Goal: Task Accomplishment & Management: Manage account settings

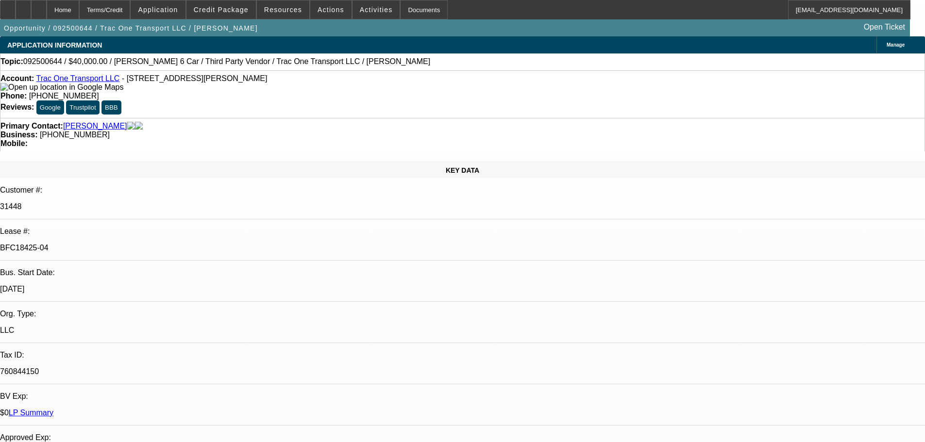
select select "0"
select select "3"
select select "0"
select select "6"
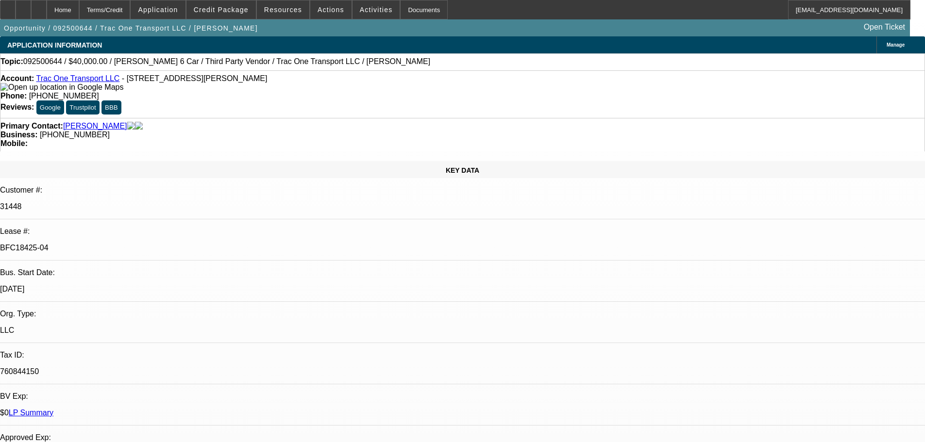
select select "0"
select select "6"
select select "0"
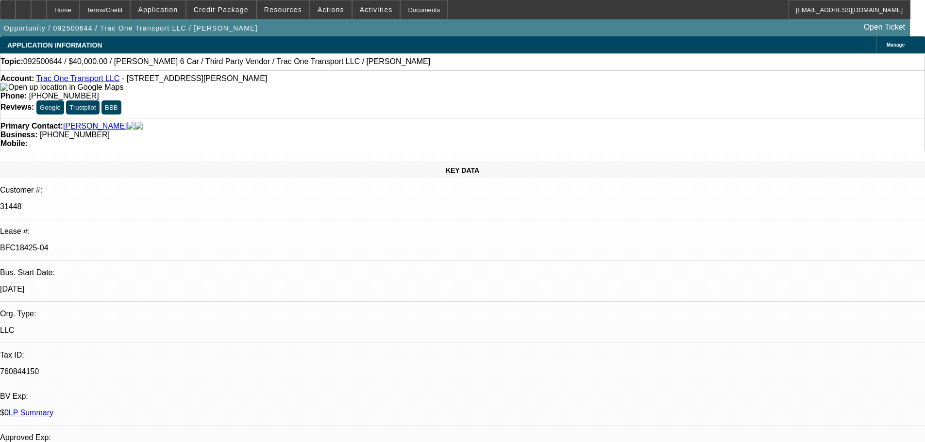
select select "0"
select select "6"
select select "0"
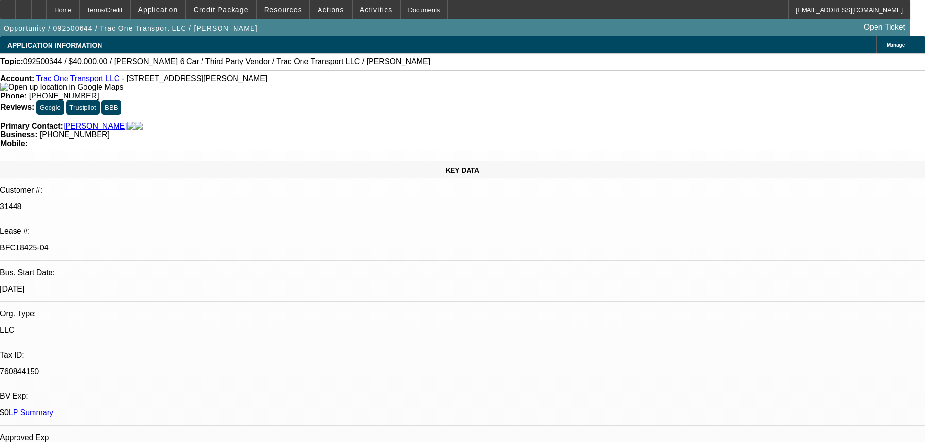
select select "0"
select select "6"
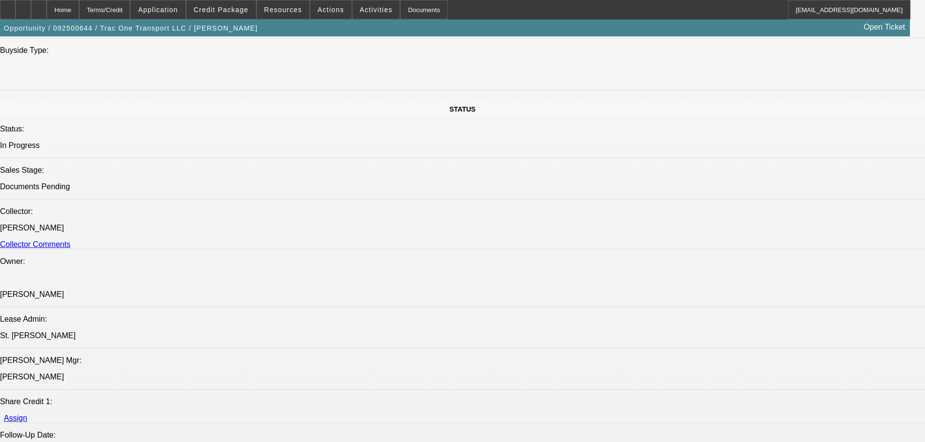
scroll to position [1117, 0]
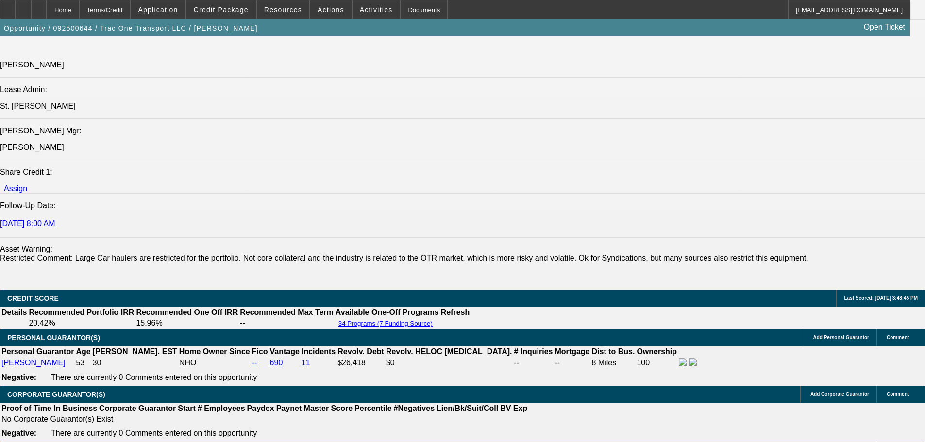
scroll to position [1262, 0]
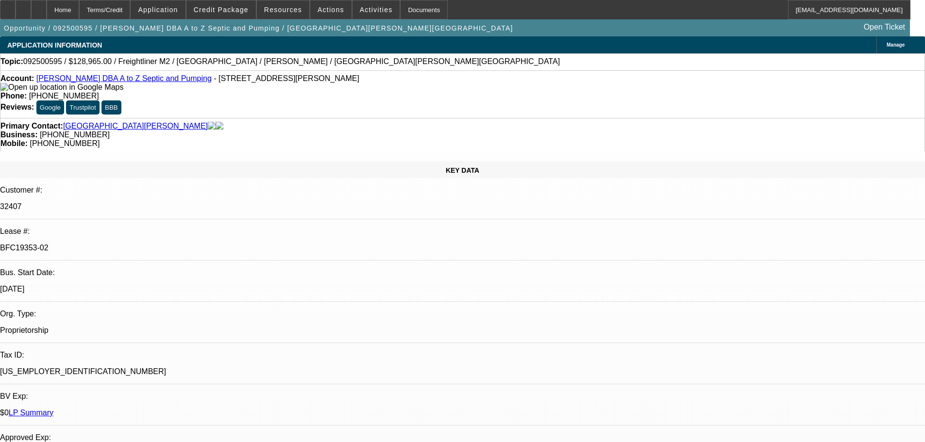
select select "0"
select select "6"
select select "0"
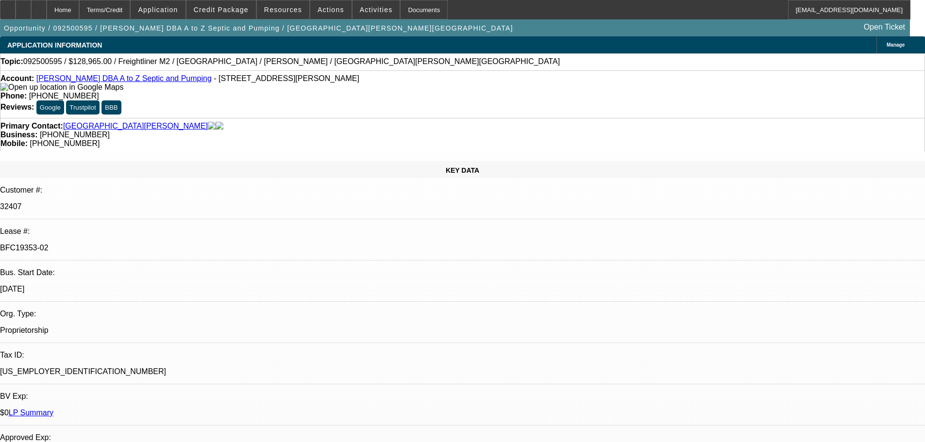
select select "0"
select select "6"
select select "0"
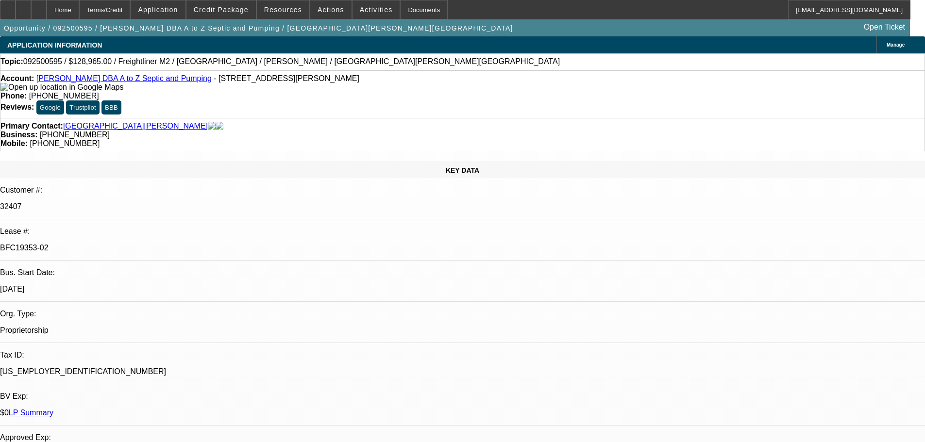
select select "0"
select select "6"
select select "0"
select select "2"
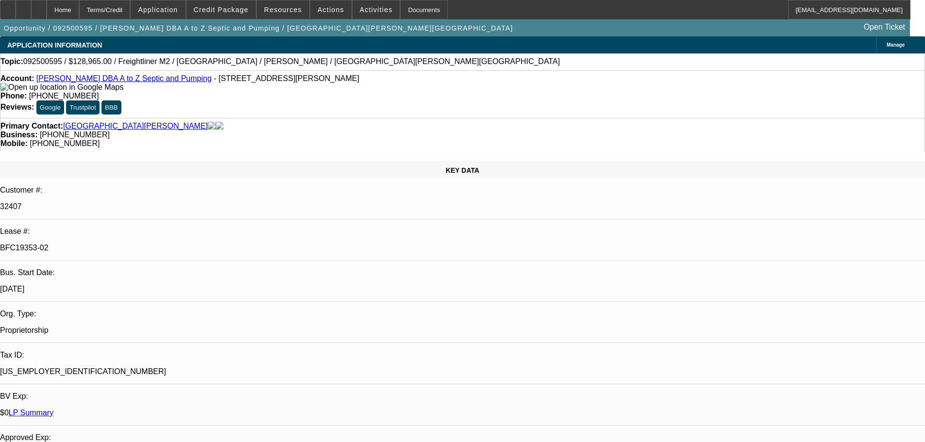
select select "0"
select select "6"
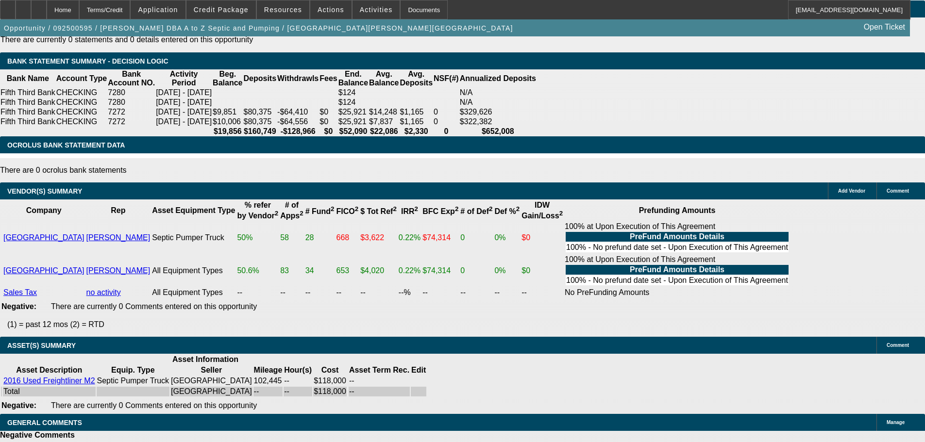
drag, startPoint x: 404, startPoint y: 309, endPoint x: 427, endPoint y: 384, distance: 78.0
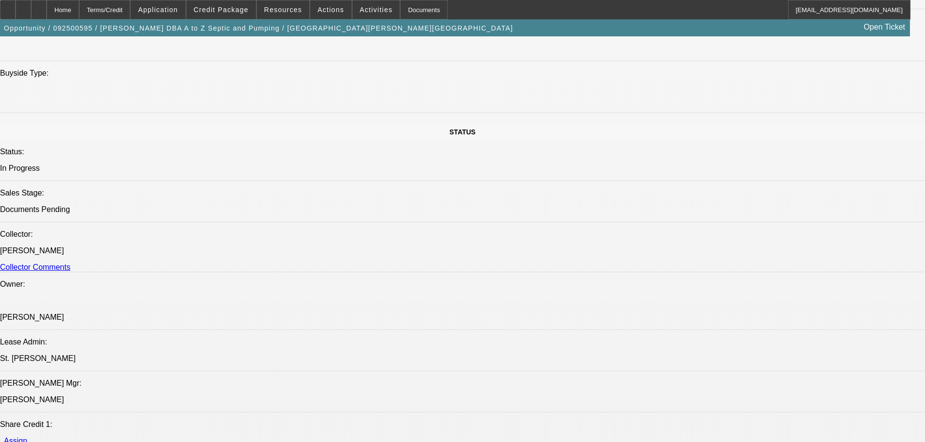
drag, startPoint x: 508, startPoint y: 371, endPoint x: 471, endPoint y: 251, distance: 126.4
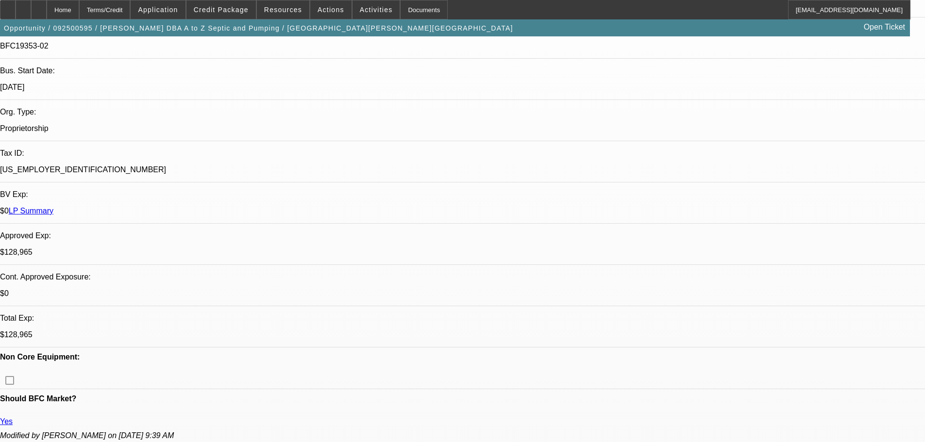
scroll to position [0, 0]
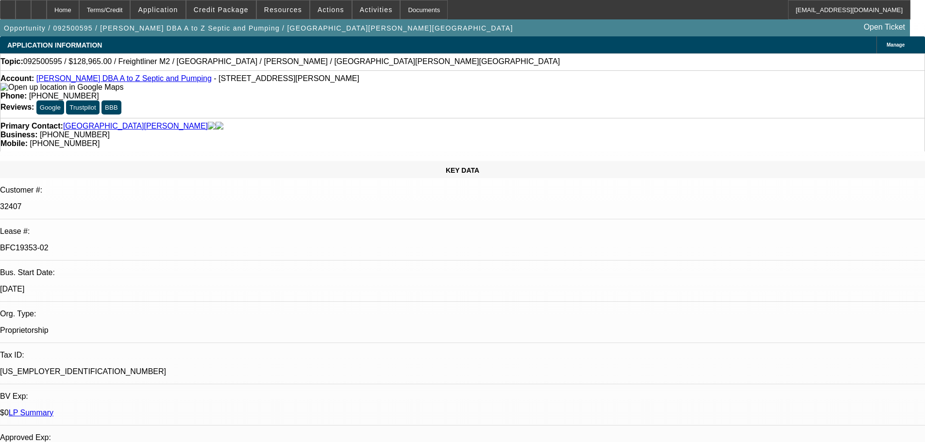
drag, startPoint x: 589, startPoint y: 190, endPoint x: 593, endPoint y: 137, distance: 52.5
click at [16, 15] on div at bounding box center [8, 9] width 16 height 19
click at [16, 14] on div at bounding box center [8, 9] width 16 height 19
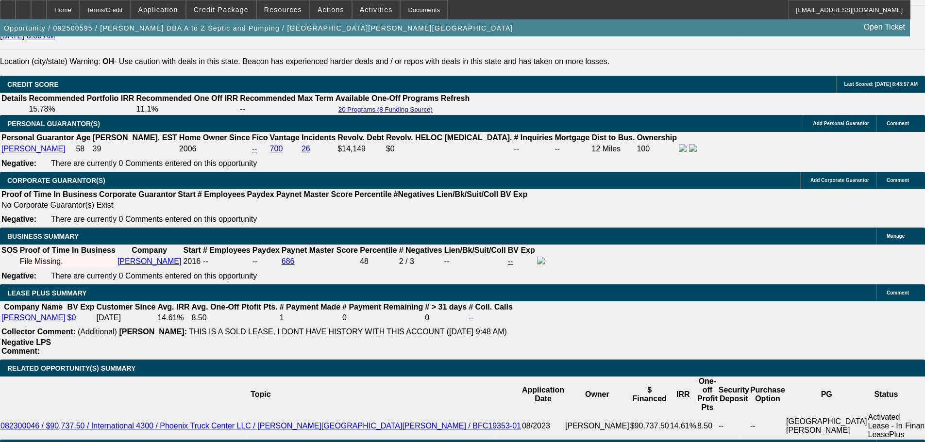
scroll to position [1505, 0]
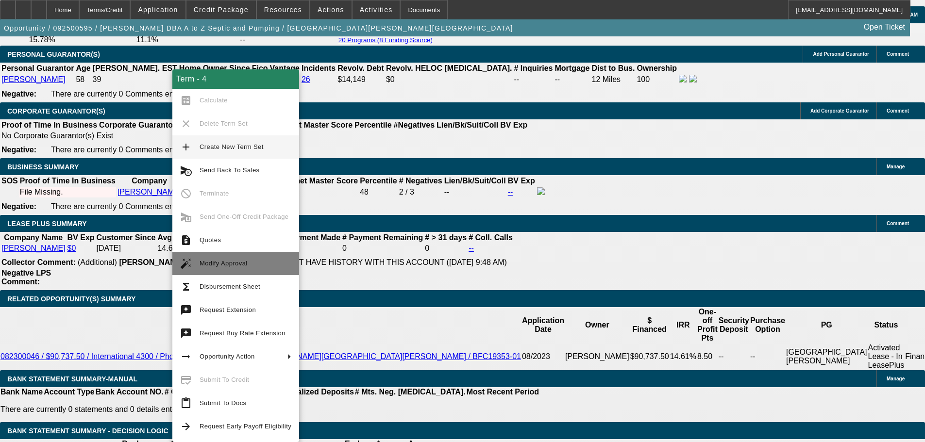
click at [268, 269] on span "Modify Approval" at bounding box center [246, 264] width 92 height 12
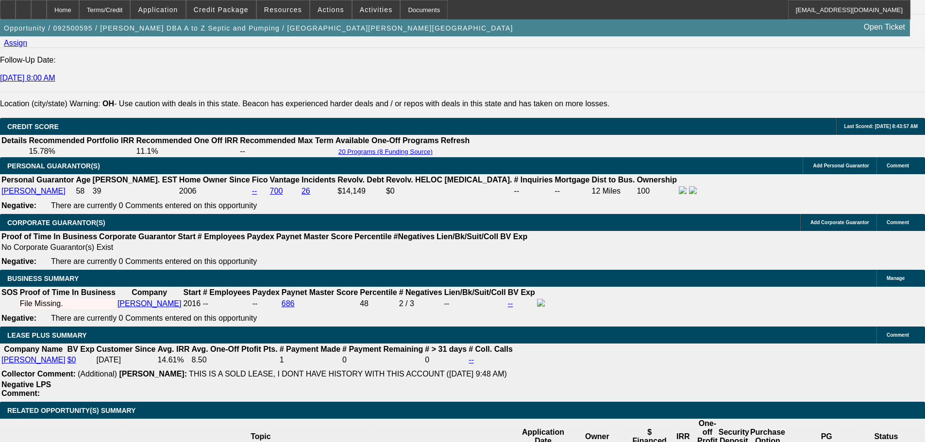
select select "0"
select select "6"
select select "0"
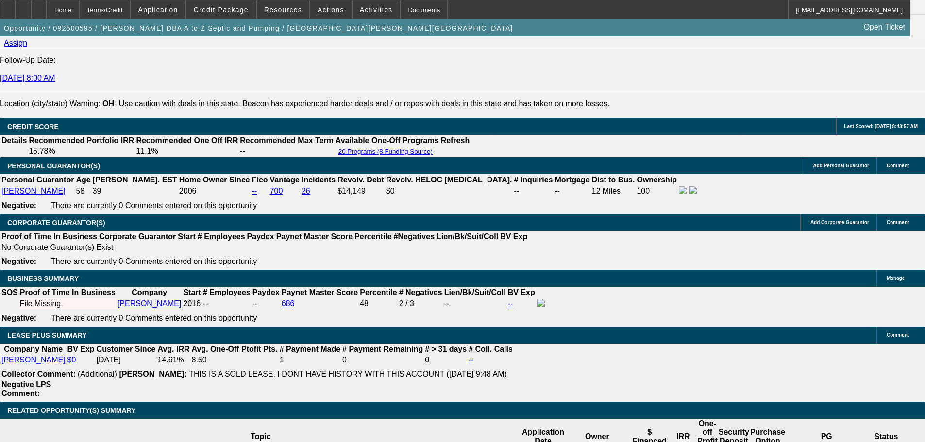
select select "0"
select select "6"
select select "0"
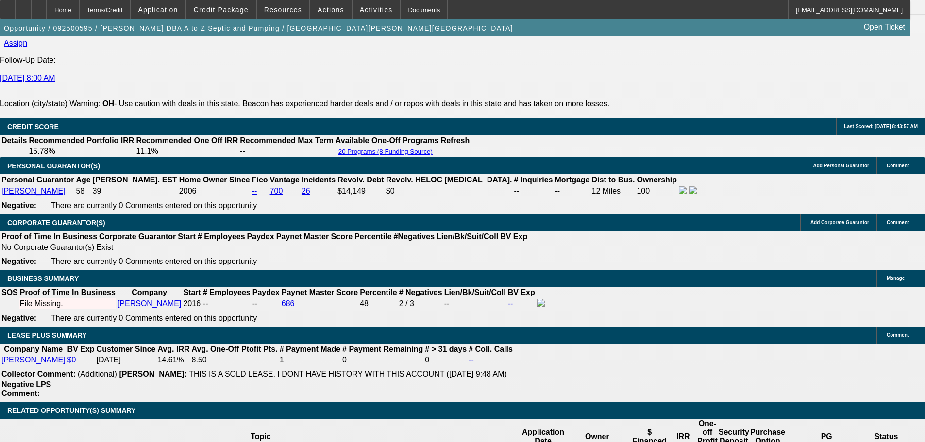
select select "0"
select select "6"
select select "0"
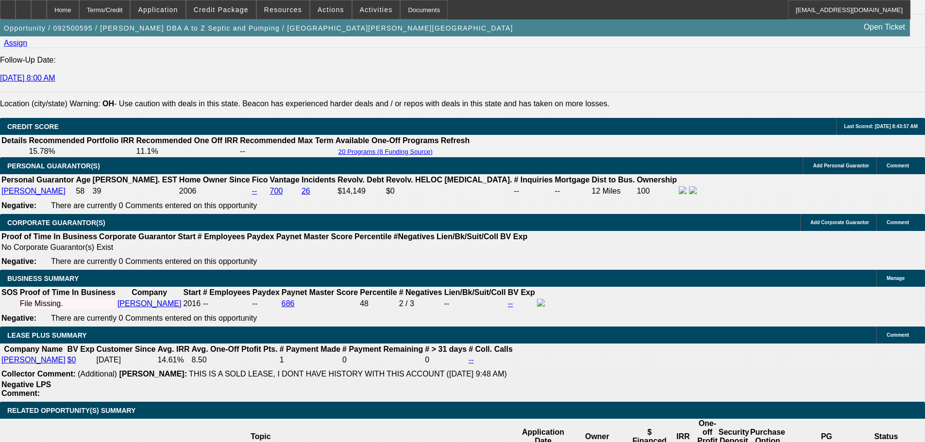
select select "6"
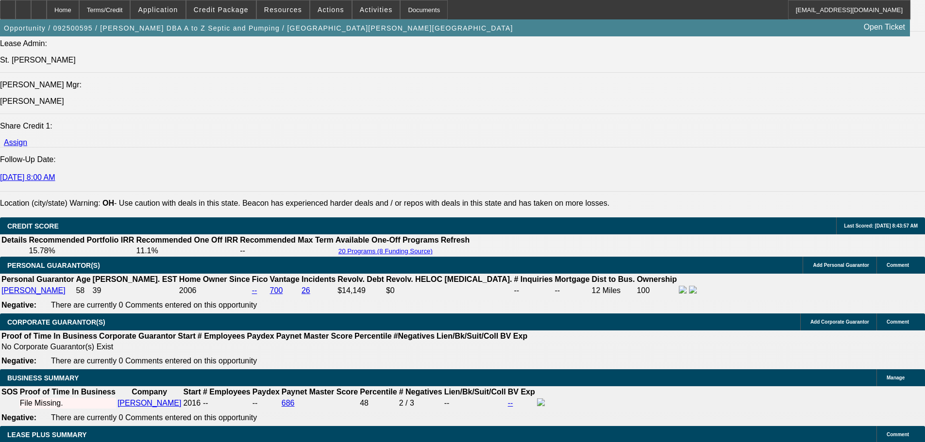
scroll to position [1311, 0]
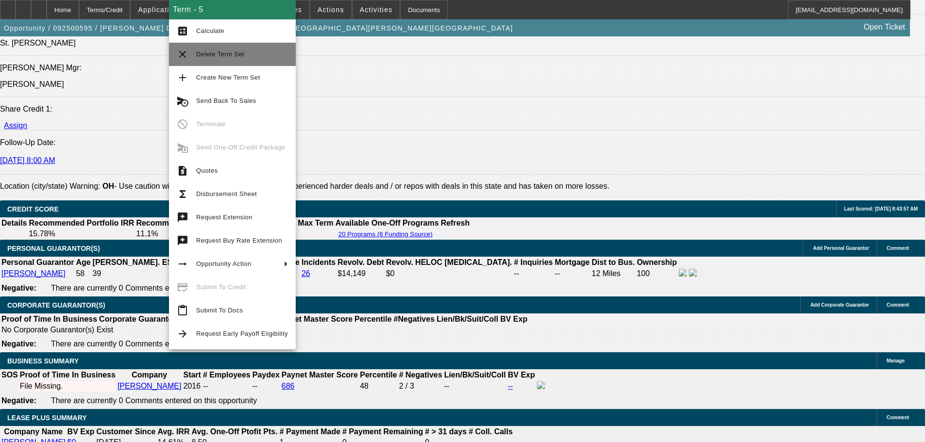
click at [251, 62] on button "clear Delete Term Set" at bounding box center [232, 54] width 127 height 23
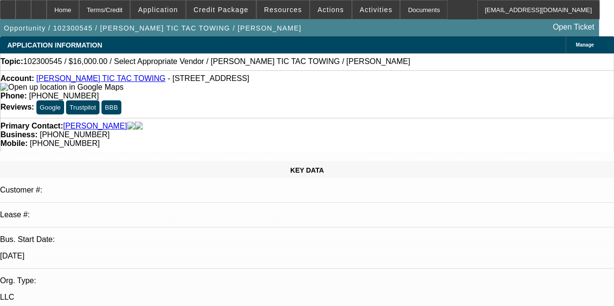
select select "0"
select select "2"
select select "0.1"
select select "4"
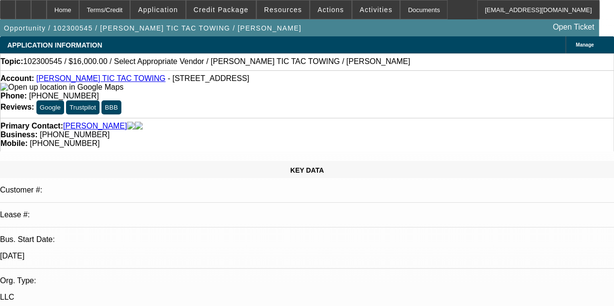
scroll to position [49, 0]
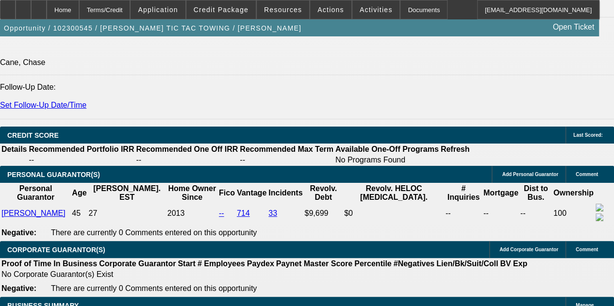
scroll to position [1359, 0]
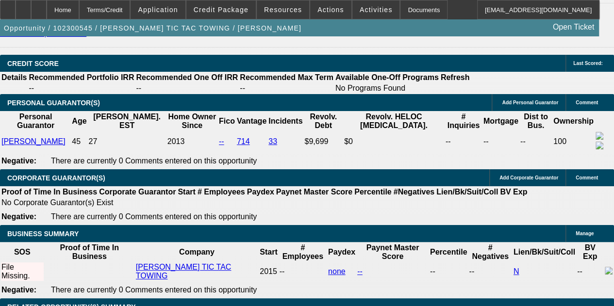
scroll to position [1408, 0]
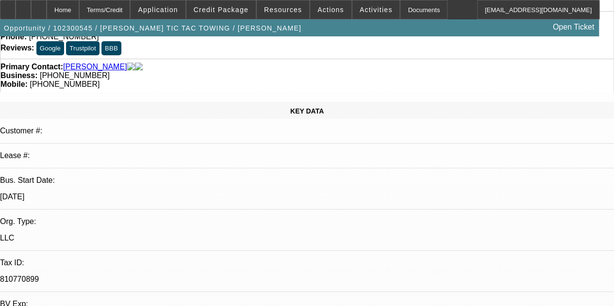
scroll to position [0, 0]
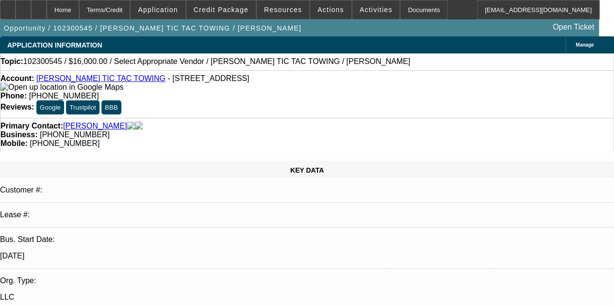
drag, startPoint x: 351, startPoint y: 186, endPoint x: 362, endPoint y: 70, distance: 116.0
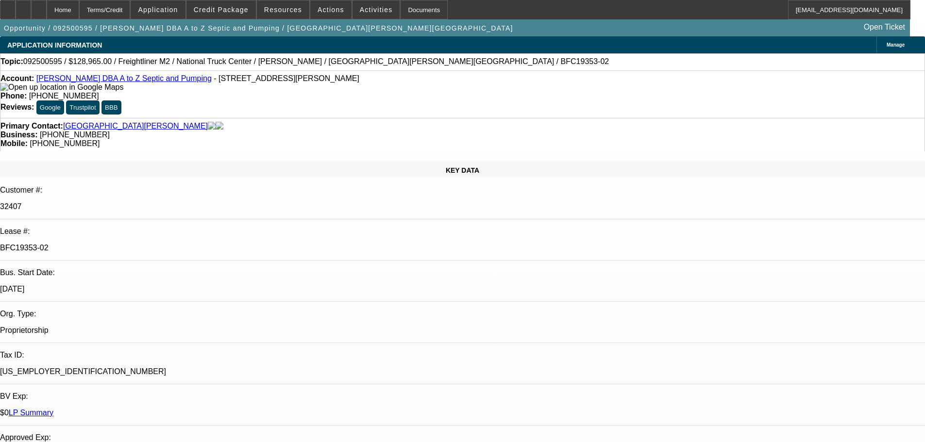
select select "0"
select select "6"
select select "0"
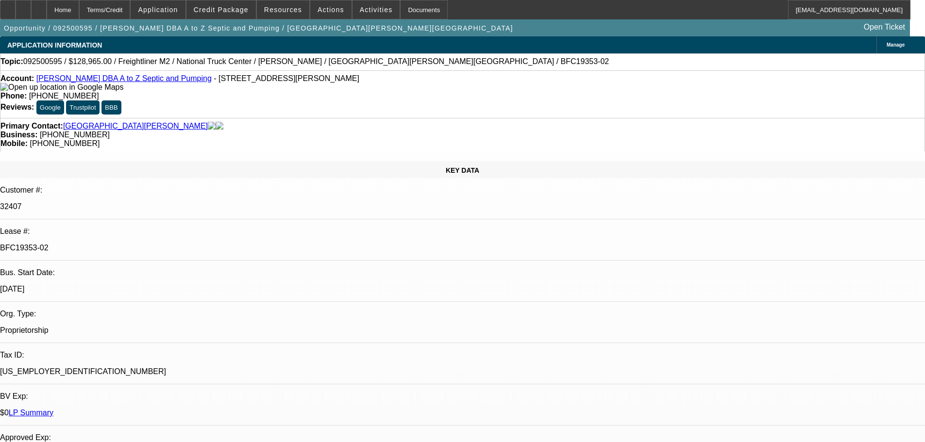
select select "0"
select select "6"
select select "0"
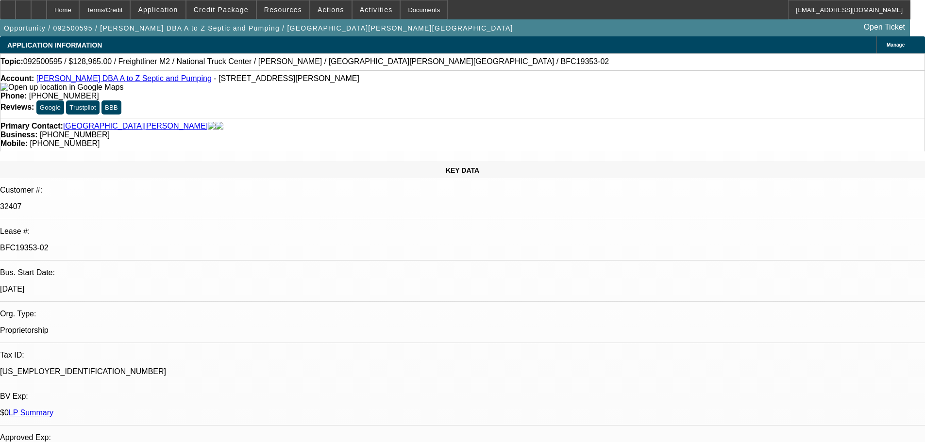
select select "0"
select select "6"
select select "0"
select select "2"
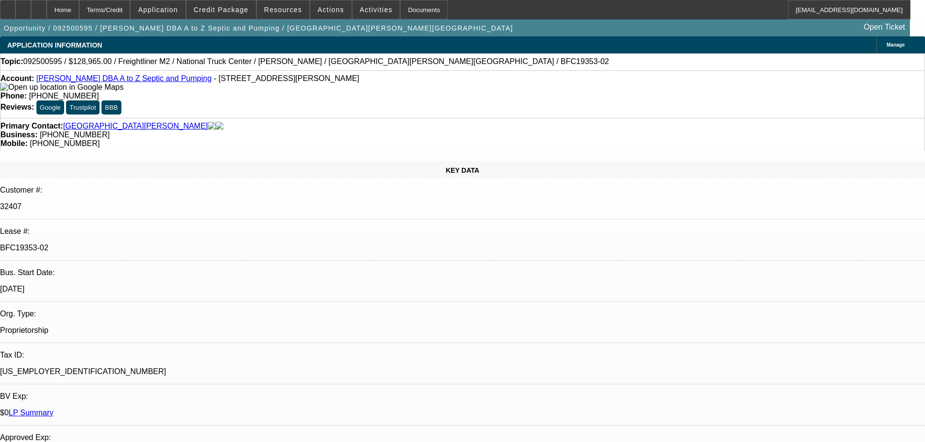
select select "0"
select select "6"
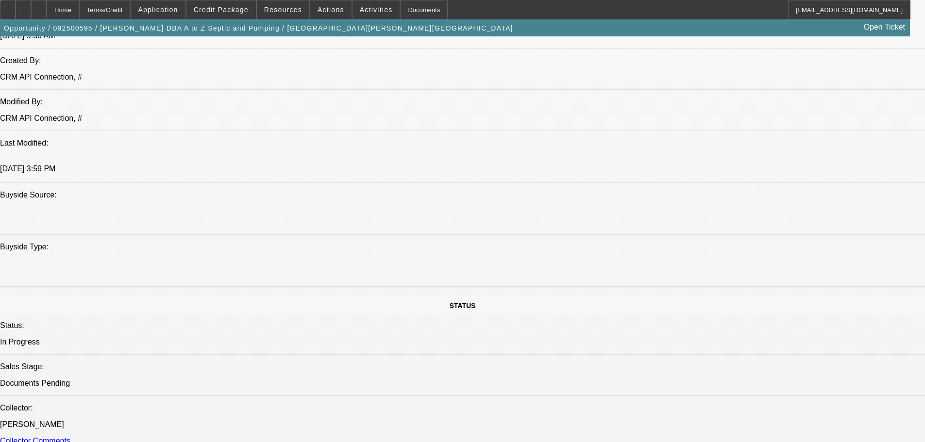
scroll to position [922, 0]
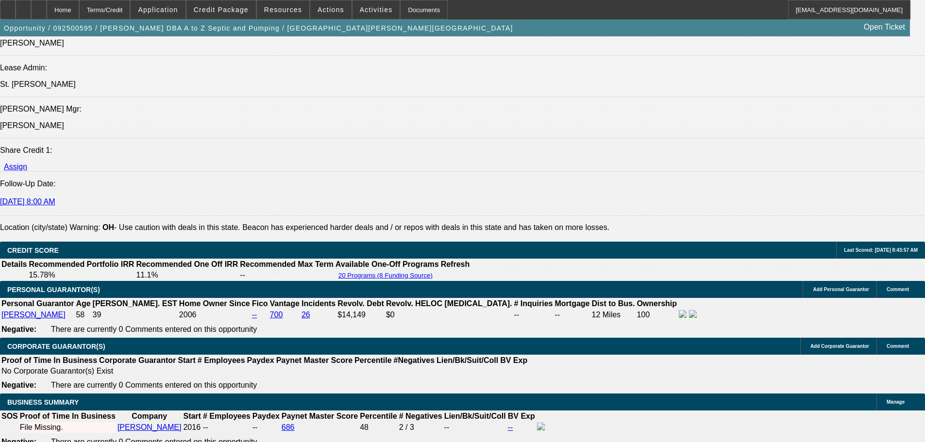
drag, startPoint x: 302, startPoint y: 260, endPoint x: 325, endPoint y: 379, distance: 121.6
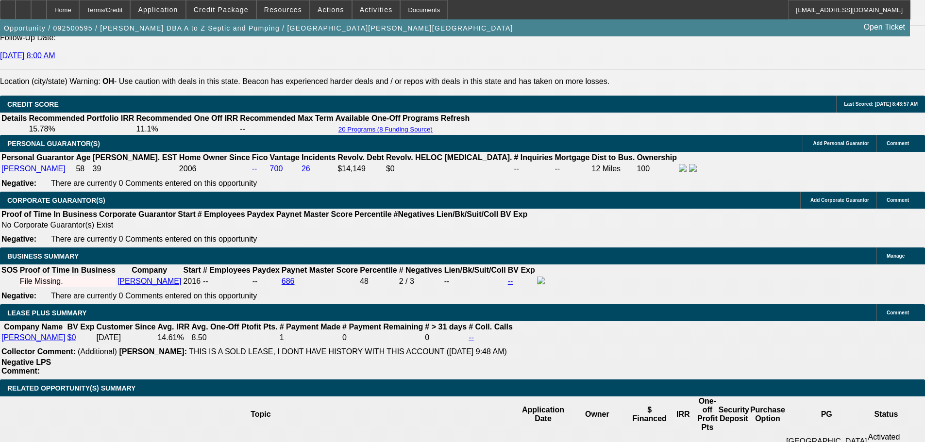
scroll to position [1389, 0]
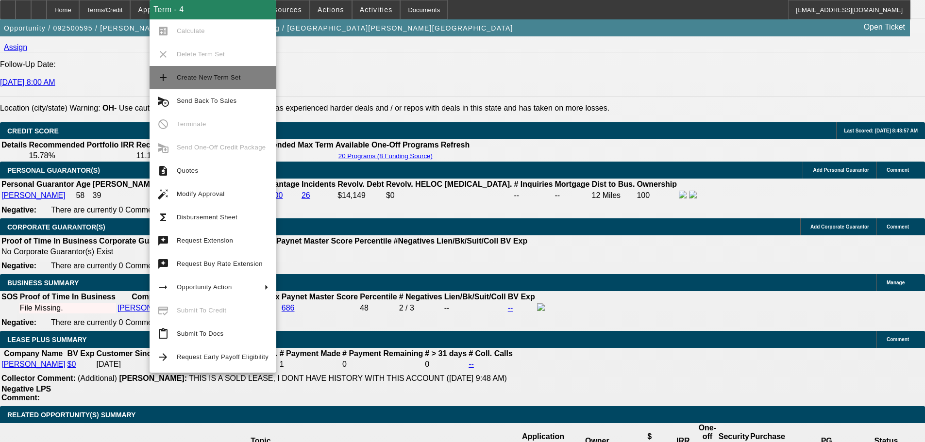
click at [243, 80] on span "Create New Term Set" at bounding box center [223, 78] width 92 height 12
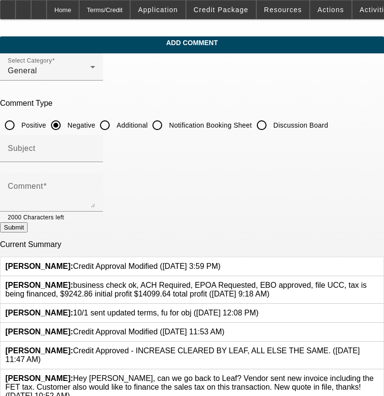
click at [220, 264] on div at bounding box center [220, 266] width 0 height 9
click at [220, 262] on icon at bounding box center [220, 262] width 0 height 0
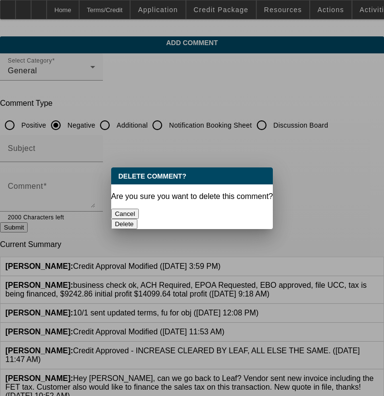
click at [138, 219] on button "Delete" at bounding box center [124, 224] width 27 height 10
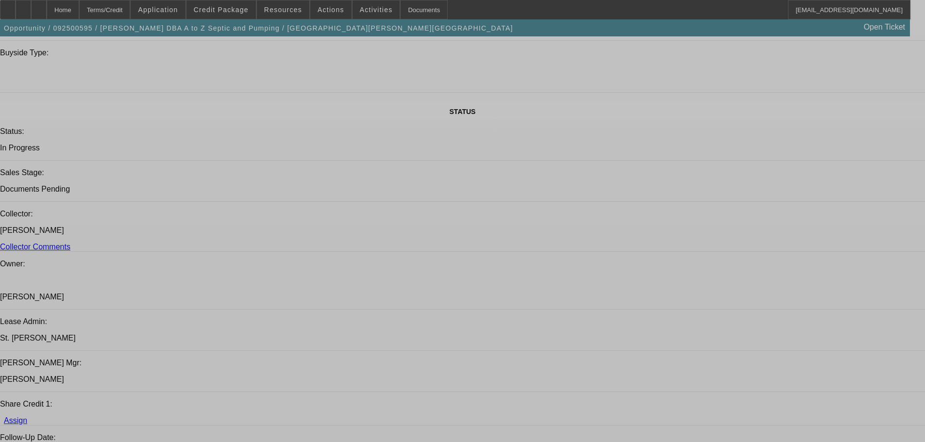
select select "0"
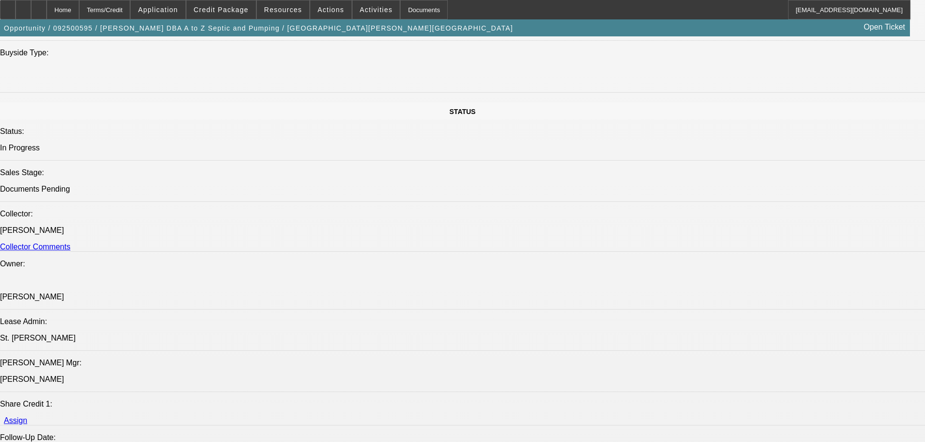
select select "0"
select select "6"
select select "0"
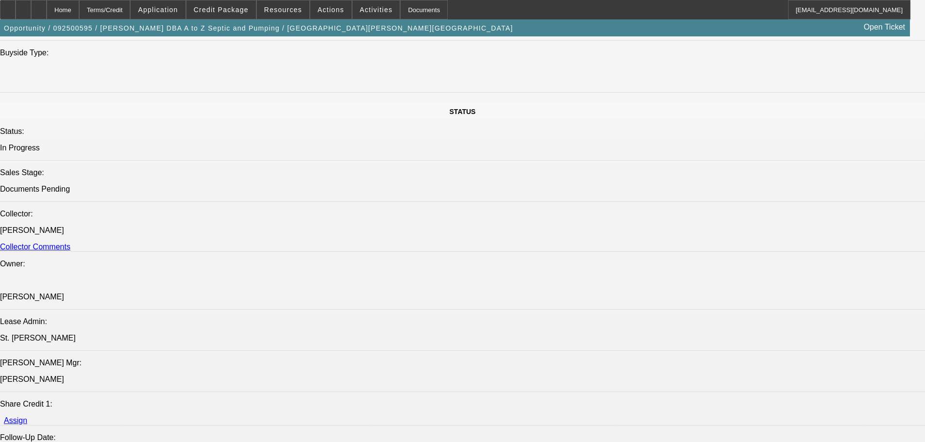
select select "0"
select select "6"
select select "0"
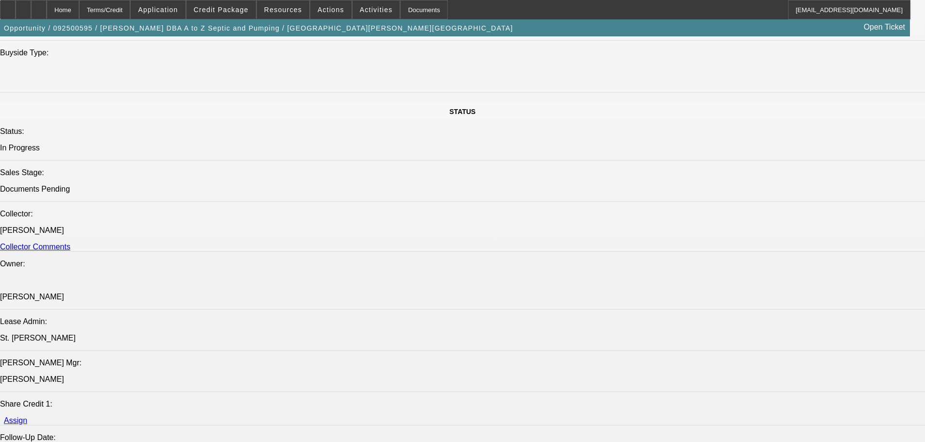
select select "6"
select select "0"
select select "6"
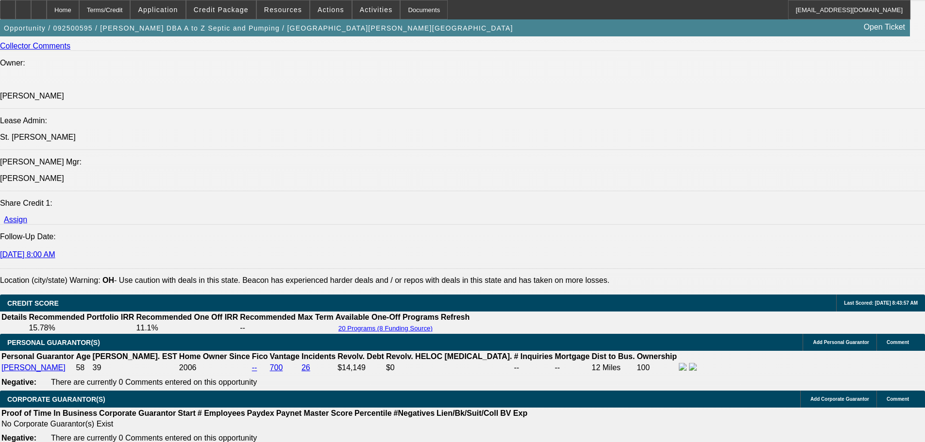
scroll to position [1258, 0]
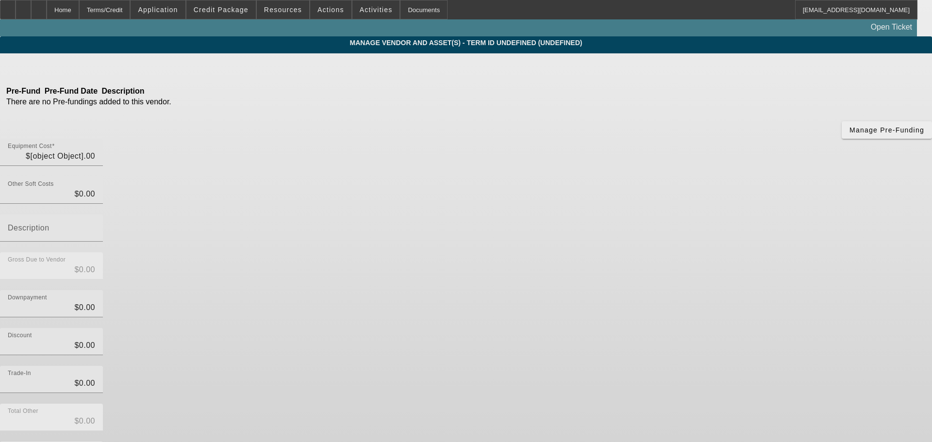
type input "$118,000.00"
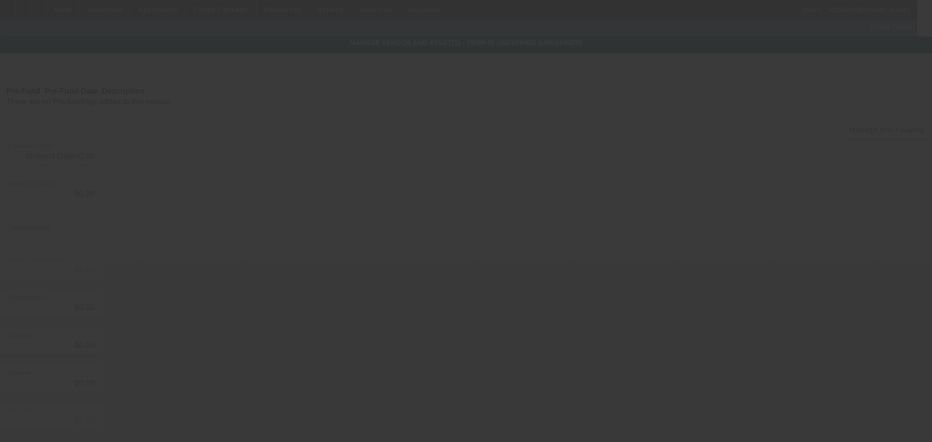
type input "$3,000.00"
type input "$121,000.00"
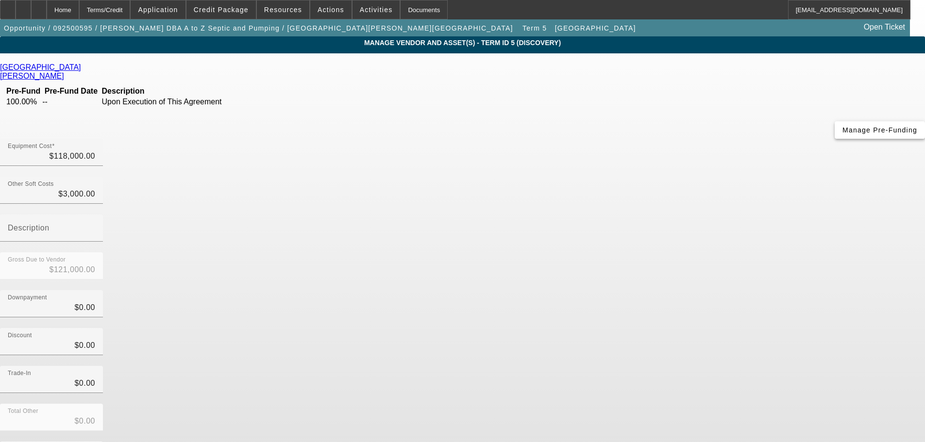
click at [835, 142] on span "button" at bounding box center [880, 129] width 90 height 23
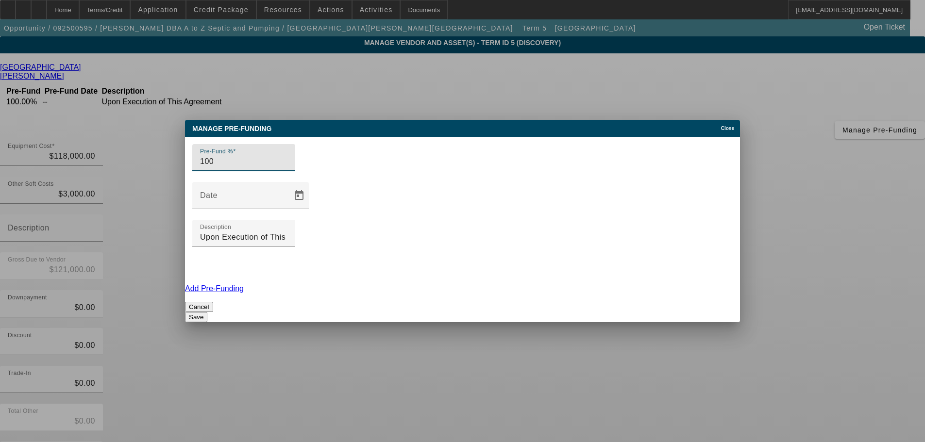
click at [222, 168] on input "100" at bounding box center [243, 162] width 87 height 12
type input "50"
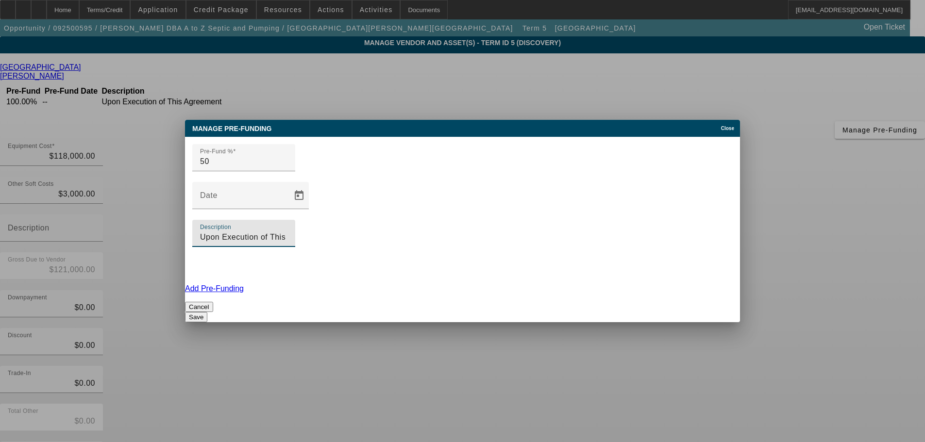
click at [287, 232] on input "Upon Execution of This Agreement" at bounding box center [243, 238] width 87 height 12
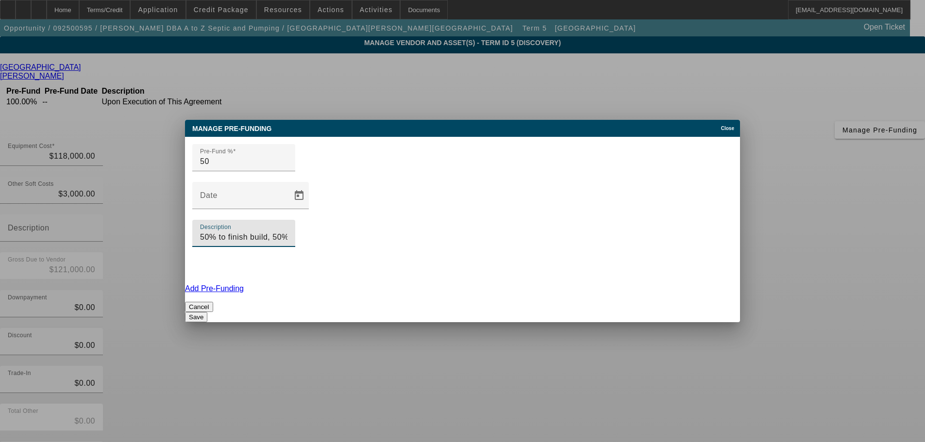
type input "50% to finish build, 50% once complete"
click at [207, 312] on button "Save" at bounding box center [196, 317] width 22 height 10
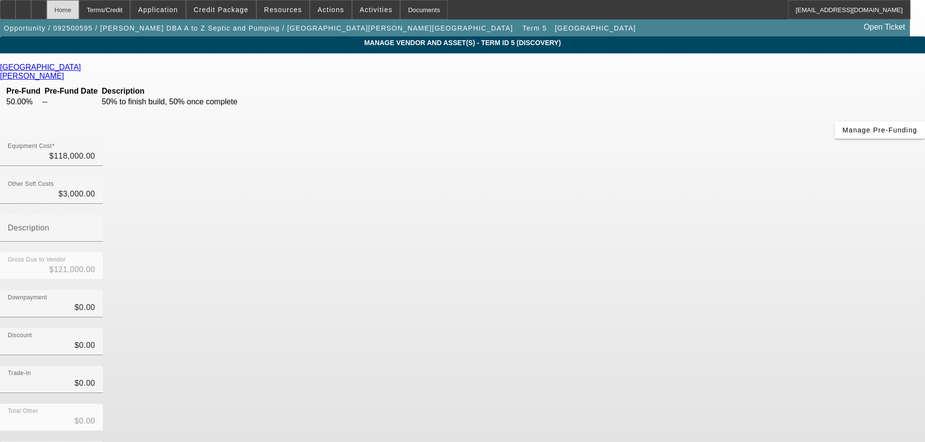
click at [79, 11] on div "Home" at bounding box center [63, 9] width 33 height 19
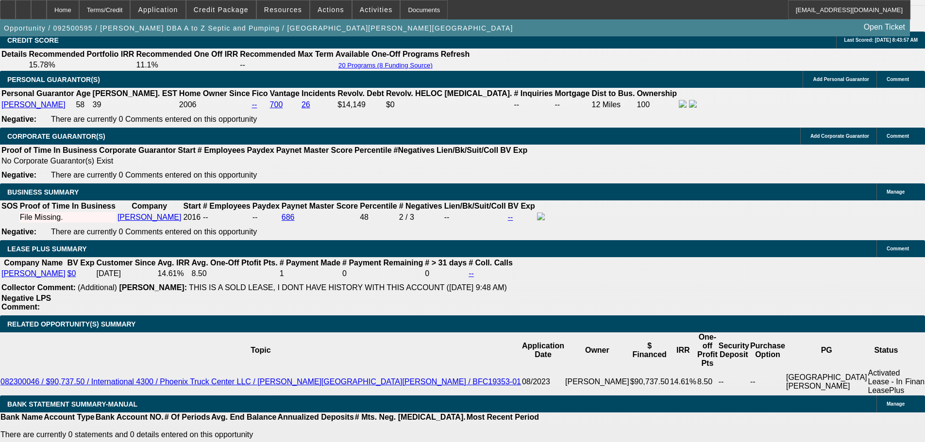
select select "0"
select select "6"
select select "0"
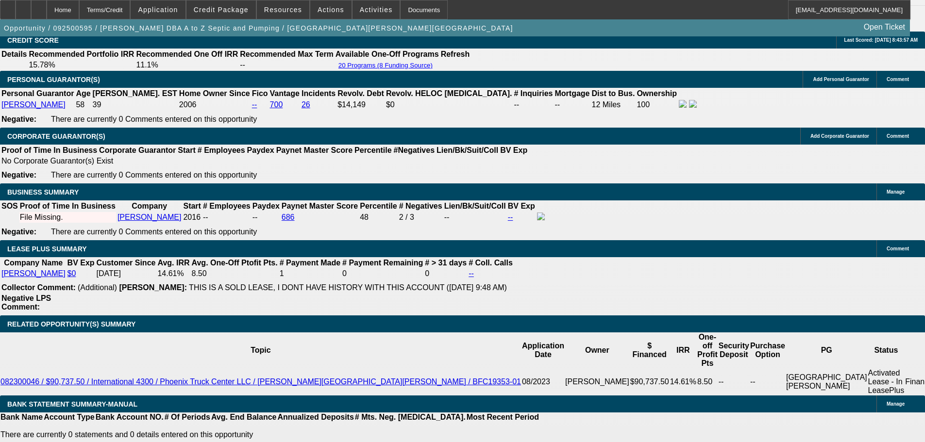
select select "0"
select select "6"
select select "0"
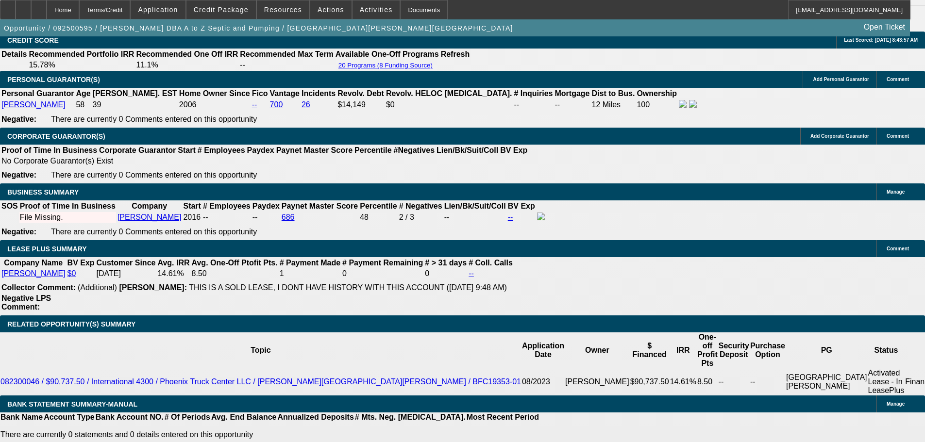
select select "0"
select select "6"
select select "0"
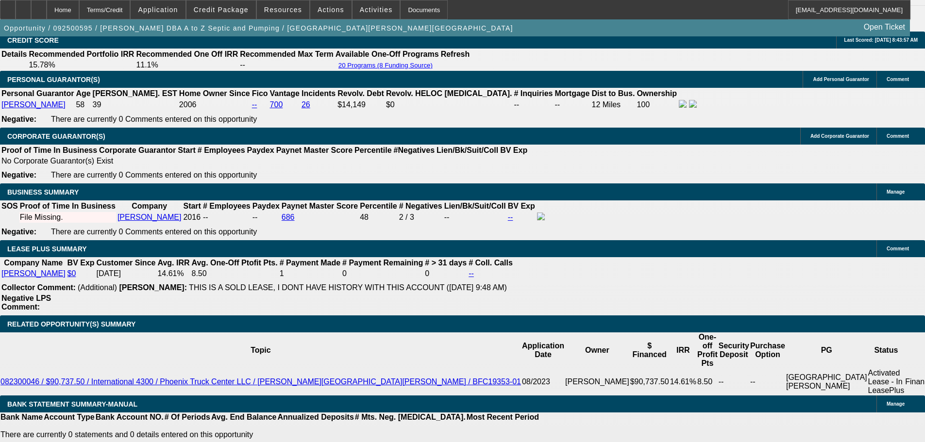
select select "6"
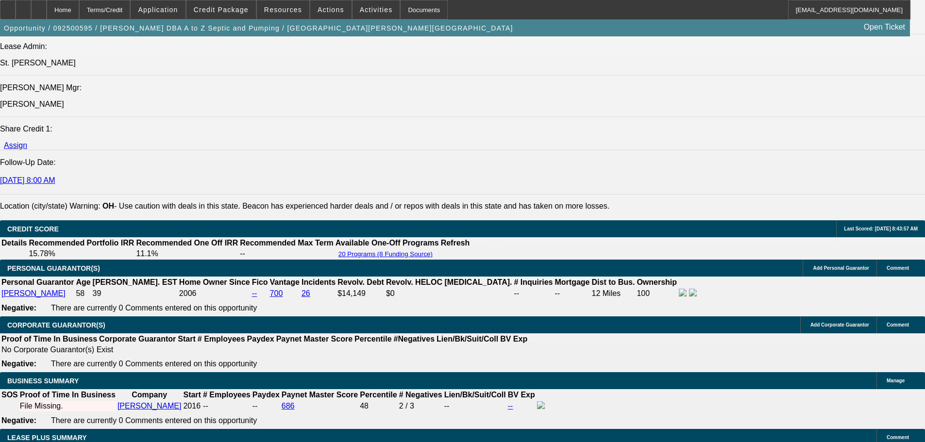
scroll to position [1395, 0]
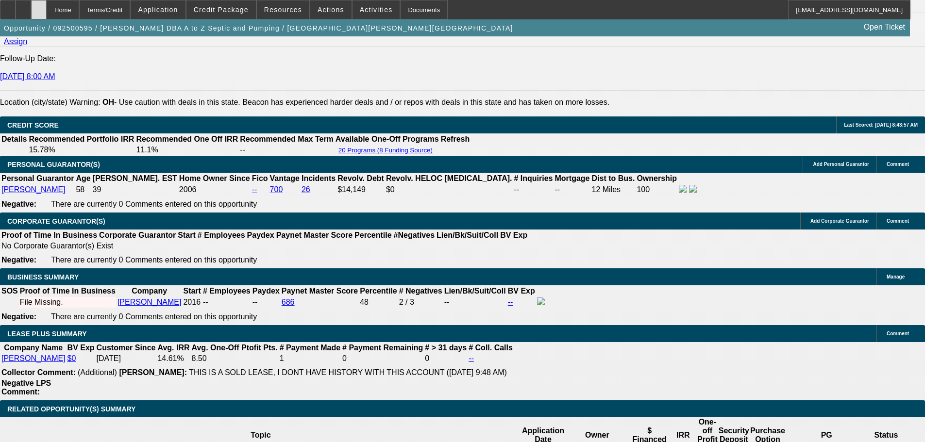
click at [47, 8] on div at bounding box center [39, 9] width 16 height 19
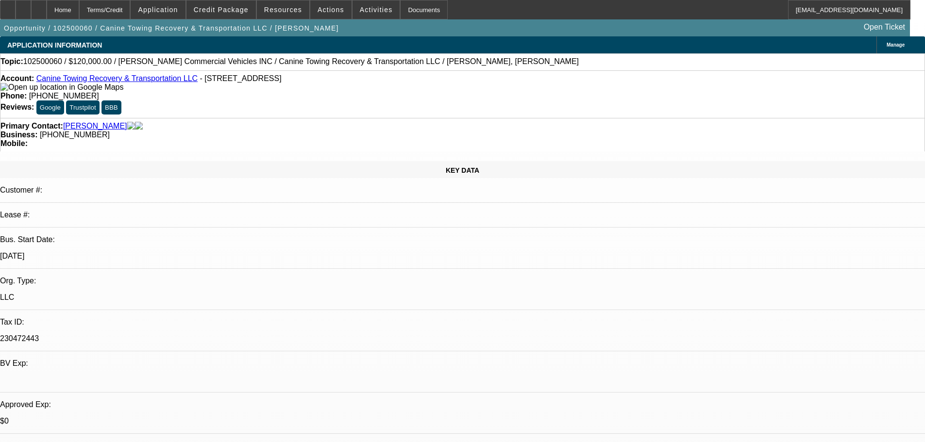
select select "0"
select select "2"
select select "0.1"
select select "4"
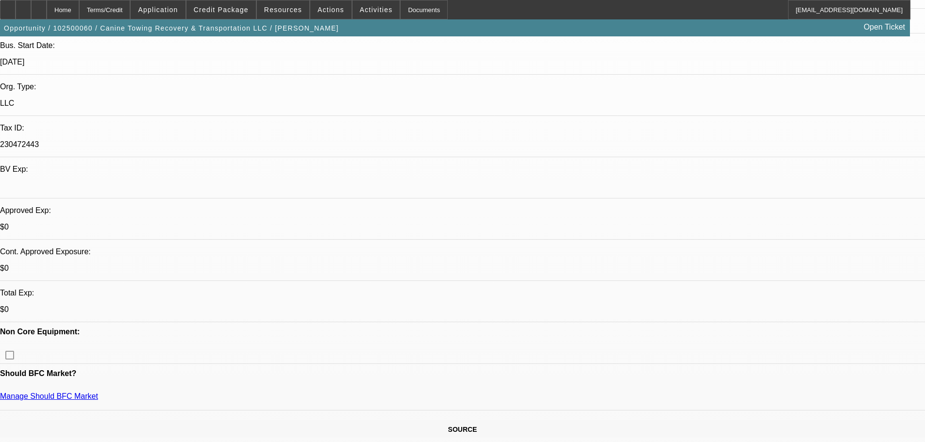
scroll to position [128, 0]
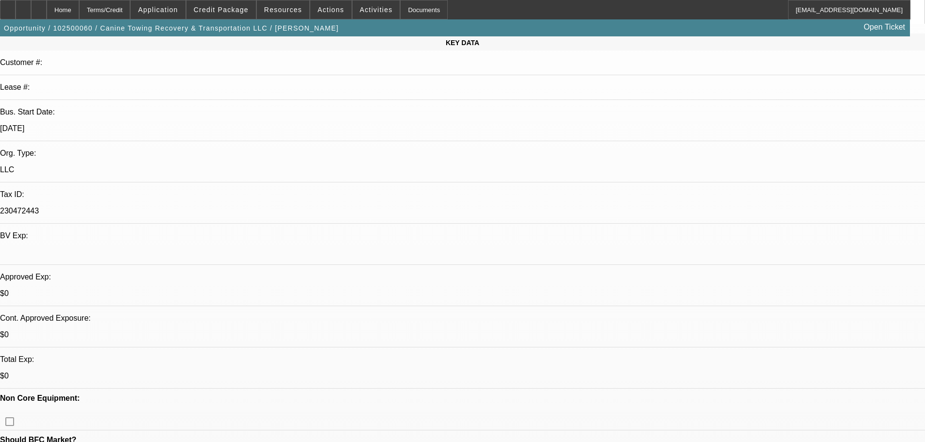
drag, startPoint x: 577, startPoint y: 274, endPoint x: 538, endPoint y: 198, distance: 85.8
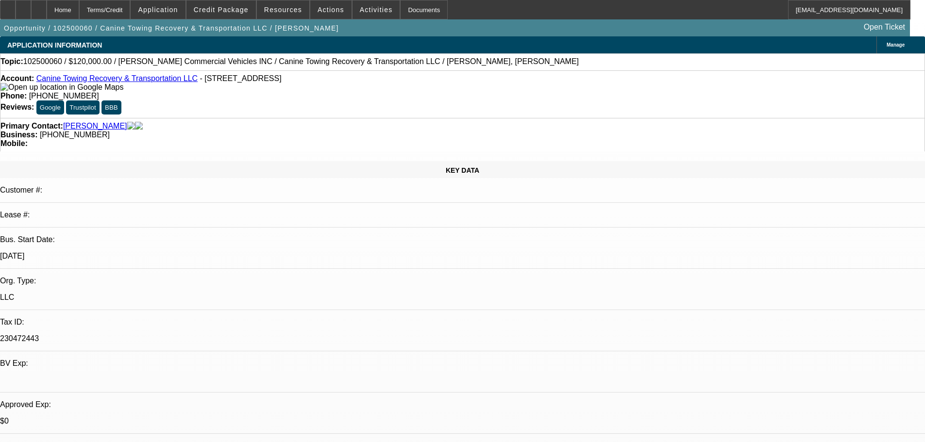
drag, startPoint x: 573, startPoint y: 195, endPoint x: 529, endPoint y: 199, distance: 43.9
drag, startPoint x: 559, startPoint y: 237, endPoint x: 529, endPoint y: 238, distance: 30.1
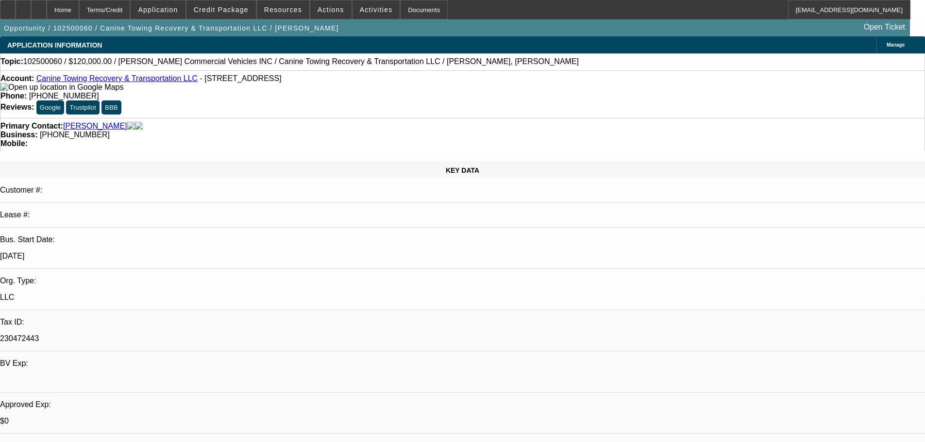
drag, startPoint x: 536, startPoint y: 234, endPoint x: 572, endPoint y: 234, distance: 36.4
drag, startPoint x: 570, startPoint y: 194, endPoint x: 529, endPoint y: 199, distance: 41.1
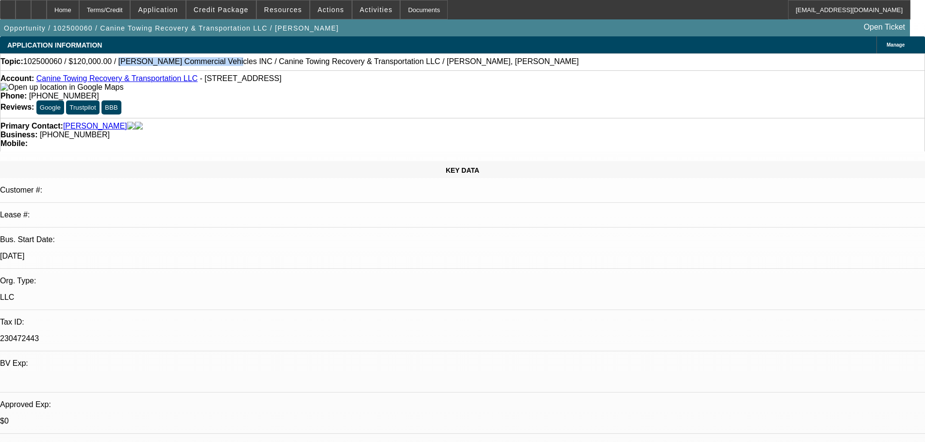
drag, startPoint x: 192, startPoint y: 62, endPoint x: 110, endPoint y: 62, distance: 81.6
click at [110, 62] on span "102500060 / $120,000.00 / Fouts Commercial Vehicles INC / Canine Towing Recover…" at bounding box center [300, 61] width 555 height 9
click at [127, 62] on span "102500060 / $120,000.00 / Fouts Commercial Vehicles INC / Canine Towing Recover…" at bounding box center [300, 61] width 555 height 9
click at [128, 63] on span "102500060 / $120,000.00 / Fouts Commercial Vehicles INC / Canine Towing Recover…" at bounding box center [300, 61] width 555 height 9
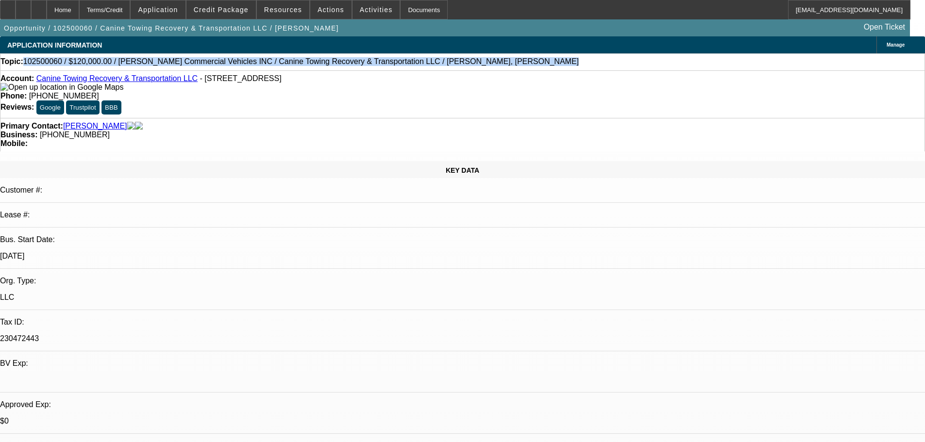
click at [128, 63] on span "102500060 / $120,000.00 / Fouts Commercial Vehicles INC / Canine Towing Recover…" at bounding box center [300, 61] width 555 height 9
click at [148, 63] on span "102500060 / $120,000.00 / Fouts Commercial Vehicles INC / Canine Towing Recover…" at bounding box center [300, 61] width 555 height 9
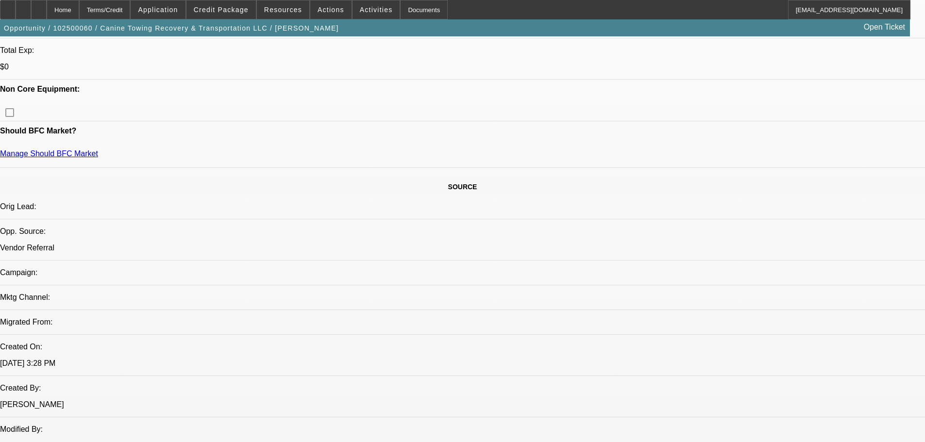
scroll to position [345, 0]
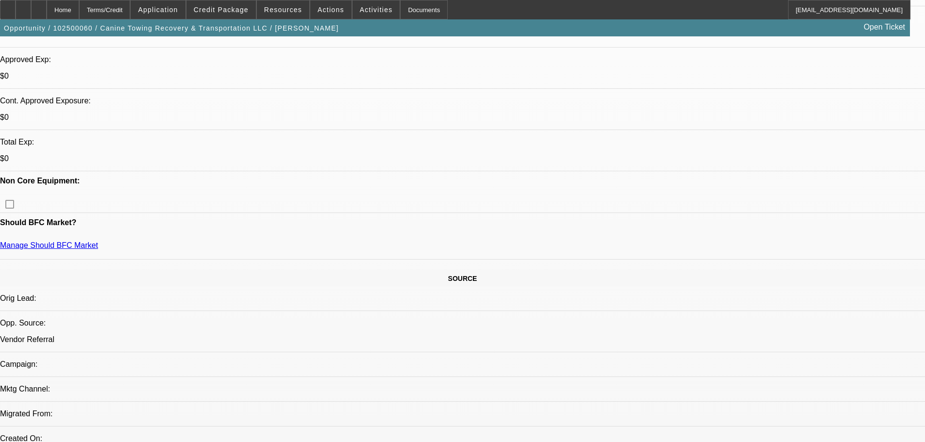
drag, startPoint x: 492, startPoint y: 284, endPoint x: 487, endPoint y: 140, distance: 143.8
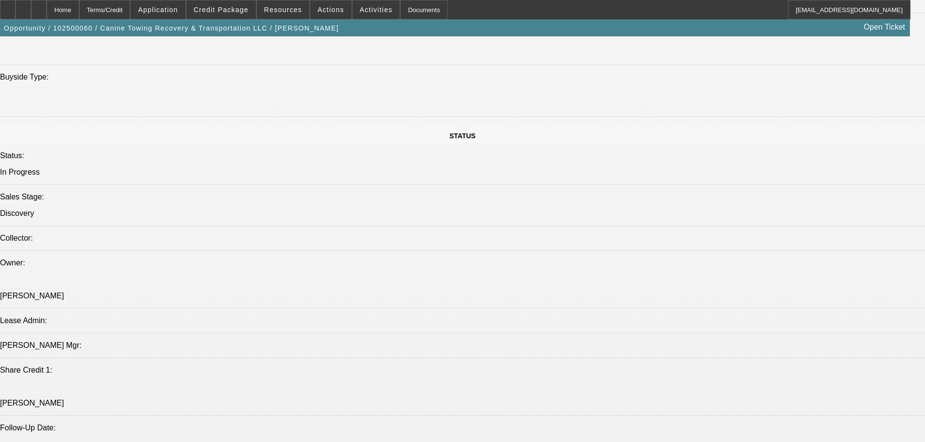
scroll to position [1020, 0]
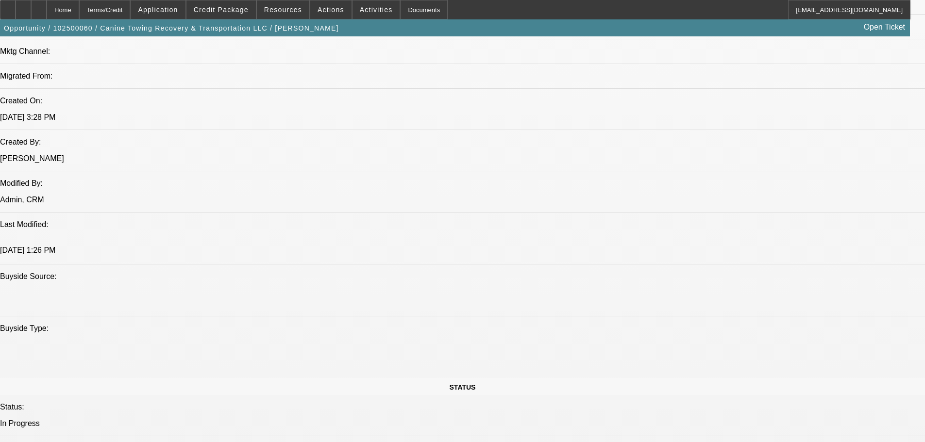
drag, startPoint x: 446, startPoint y: 162, endPoint x: 359, endPoint y: 88, distance: 114.0
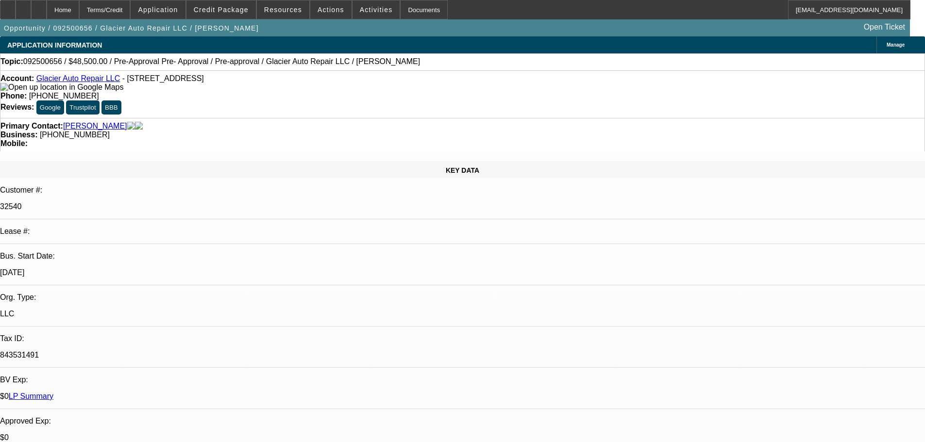
select select "0"
select select "2"
select select "0.1"
select select "4"
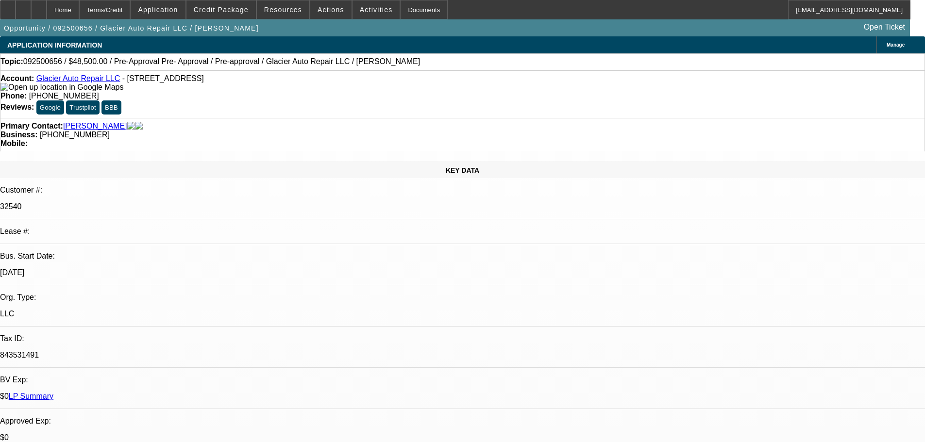
select select "0"
select select "2"
select select "0.1"
select select "4"
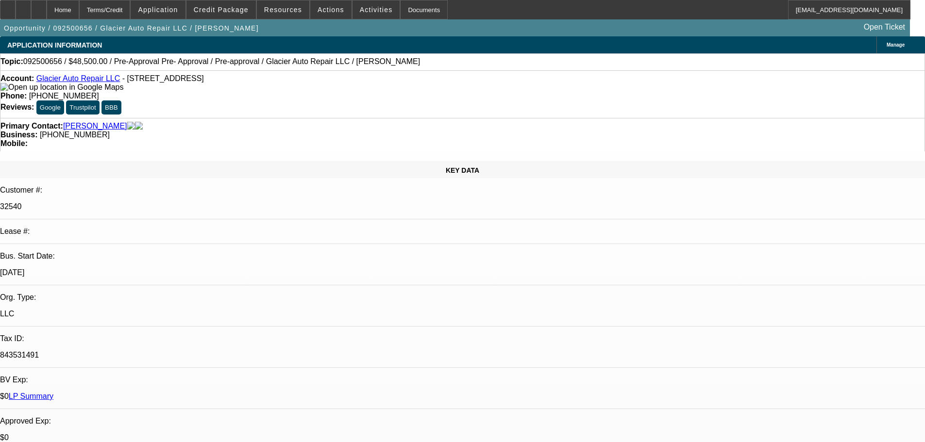
select select "0"
select select "2"
select select "0.1"
select select "4"
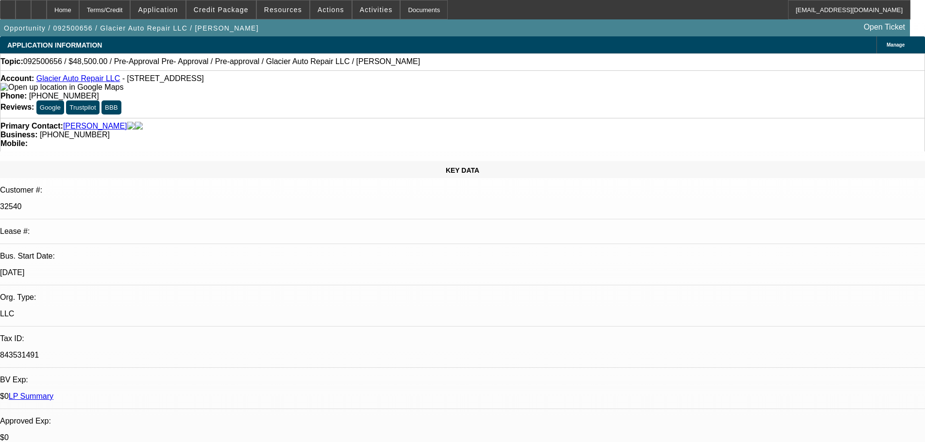
select select "0.1"
select select "2"
select select "0.1"
select select "4"
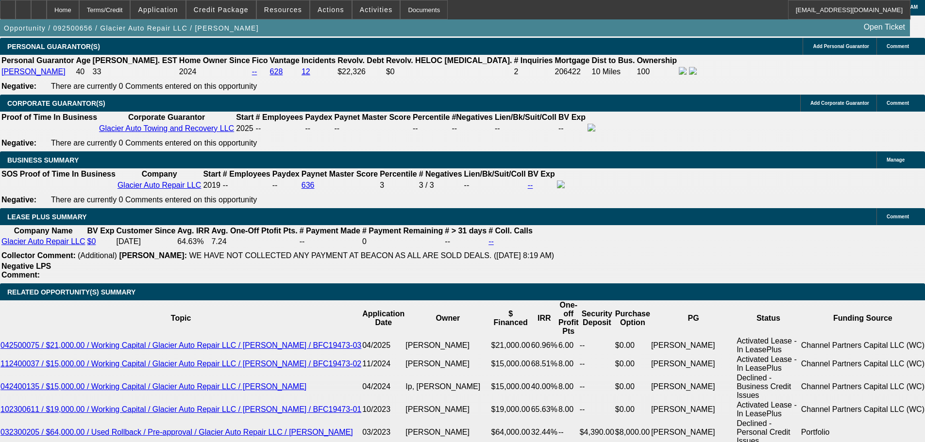
drag, startPoint x: 523, startPoint y: 383, endPoint x: 526, endPoint y: 387, distance: 5.9
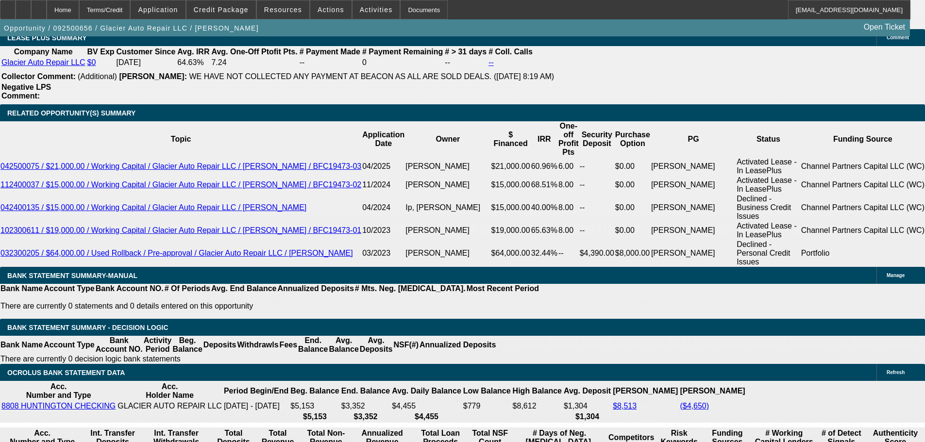
scroll to position [1619, 0]
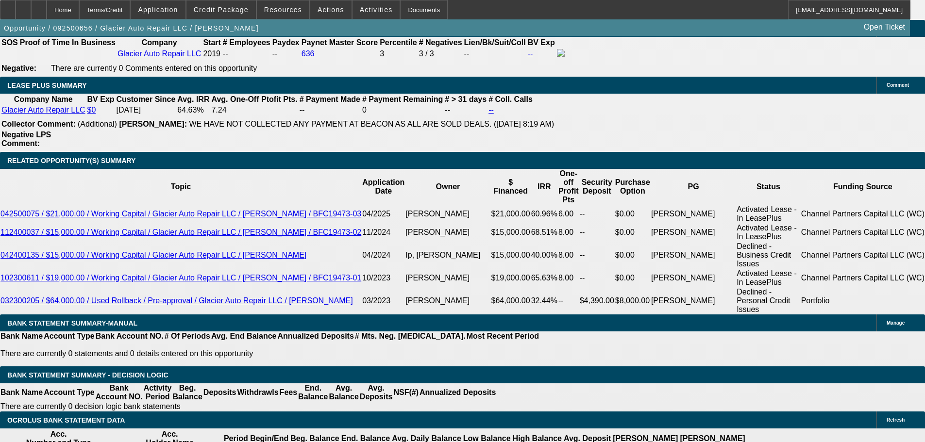
scroll to position [1550, 0]
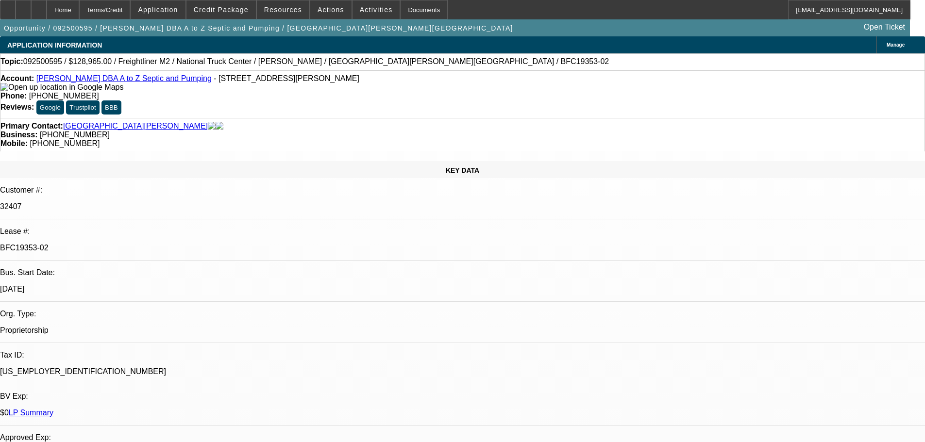
select select "0"
select select "6"
select select "0"
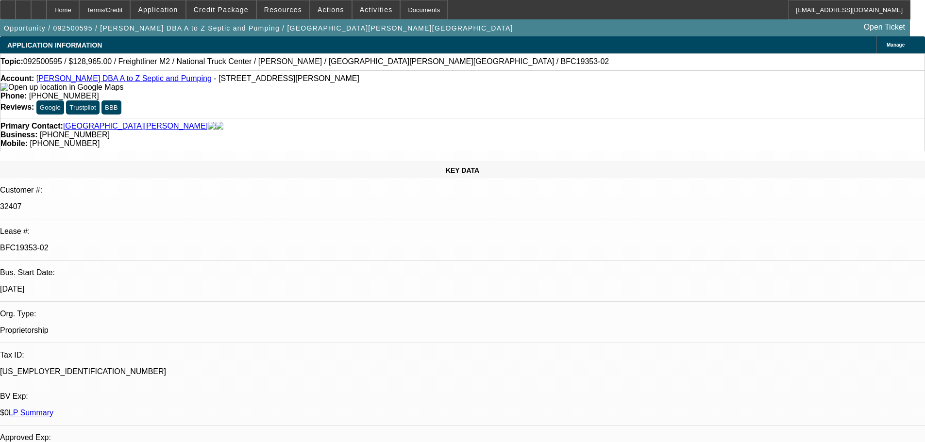
select select "0"
select select "6"
select select "0"
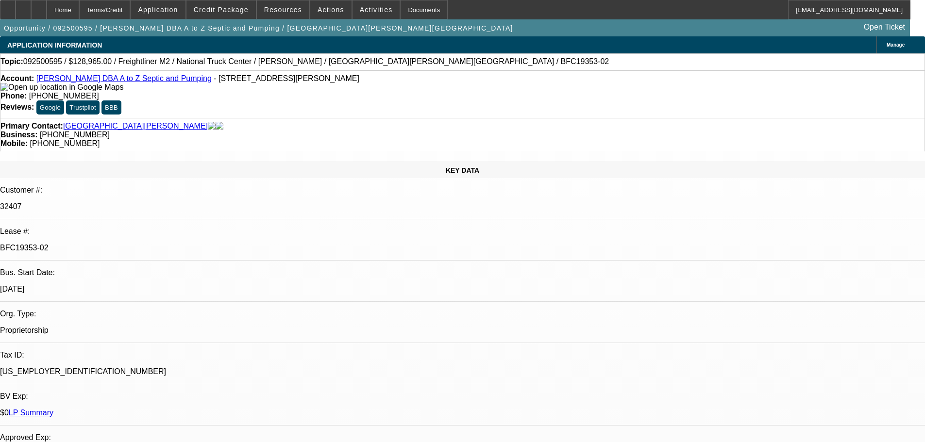
select select "0"
select select "6"
select select "0"
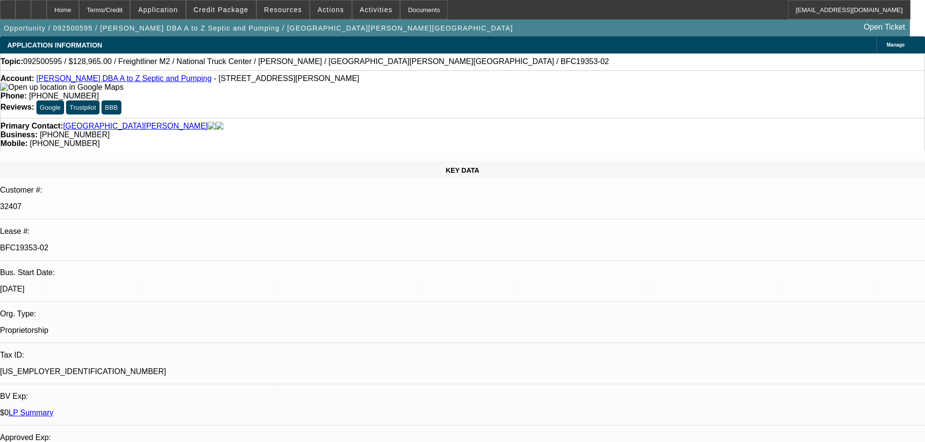
select select "6"
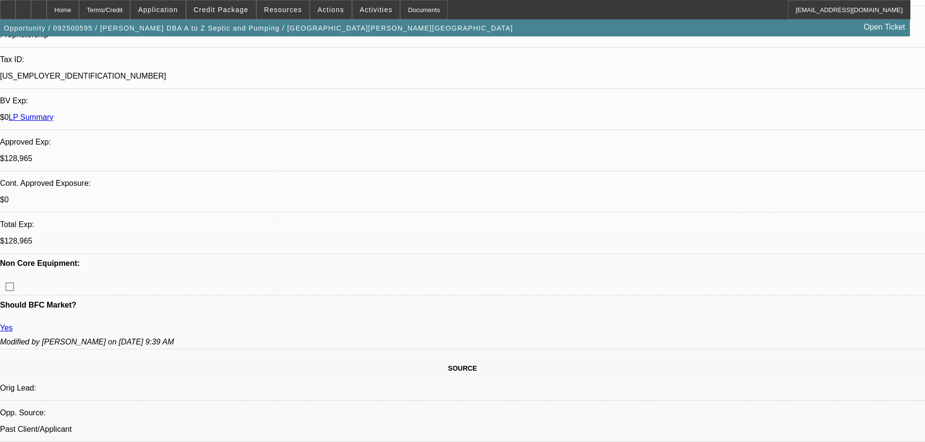
drag, startPoint x: 451, startPoint y: 233, endPoint x: 478, endPoint y: 315, distance: 86.0
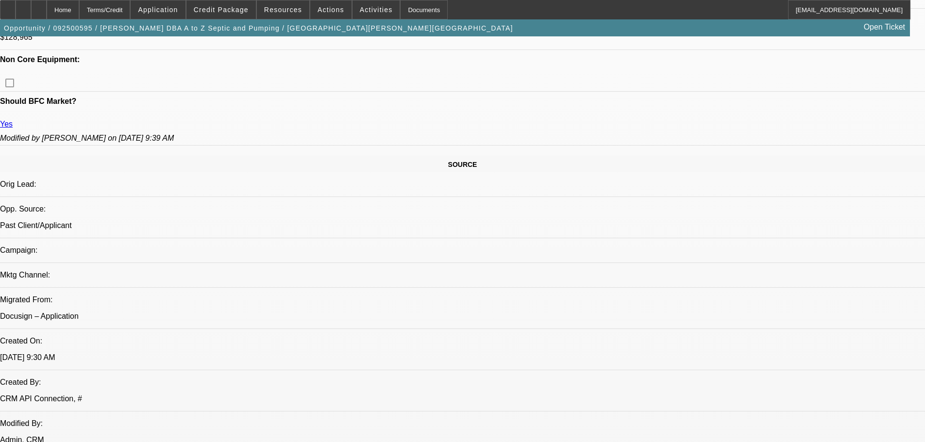
scroll to position [848, 0]
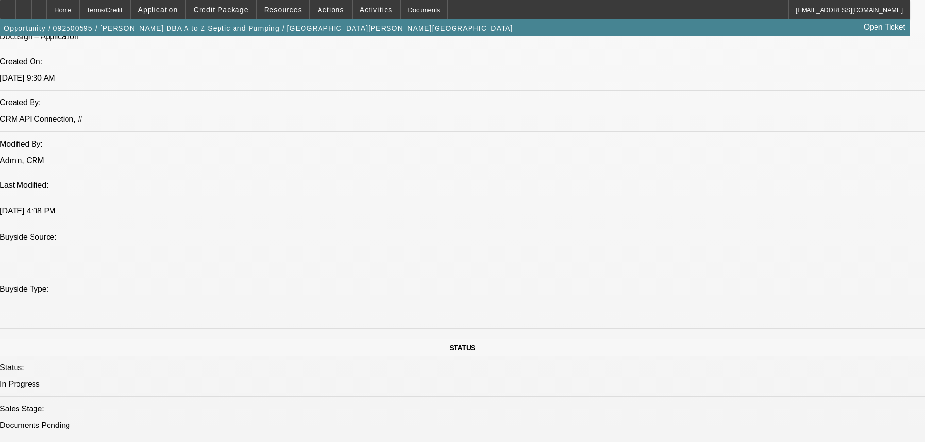
drag, startPoint x: 382, startPoint y: 251, endPoint x: 401, endPoint y: 325, distance: 77.0
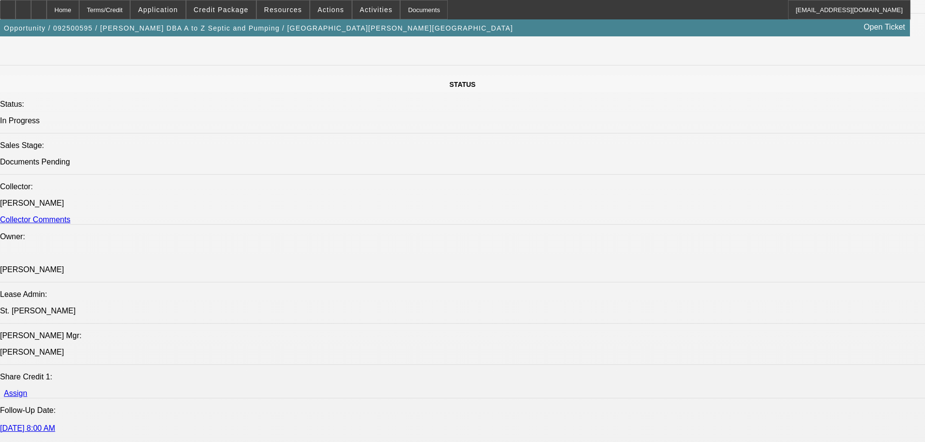
scroll to position [897, 0]
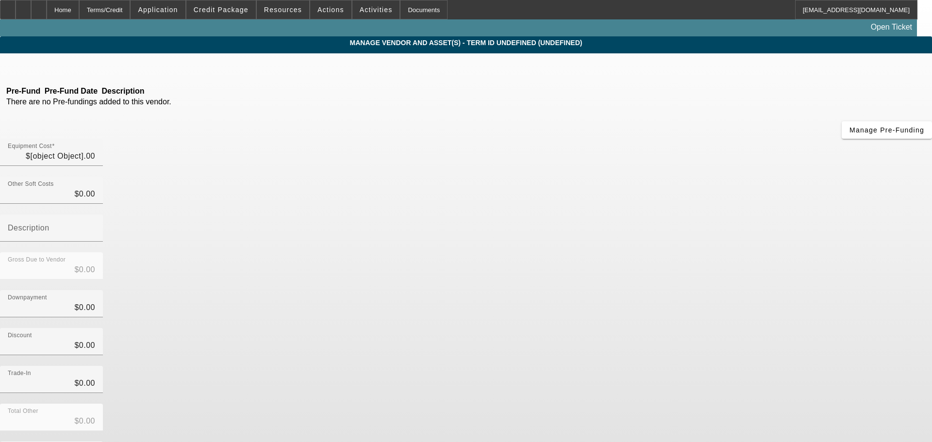
type input "$118,000.00"
type input "$3,000.00"
type input "$121,000.00"
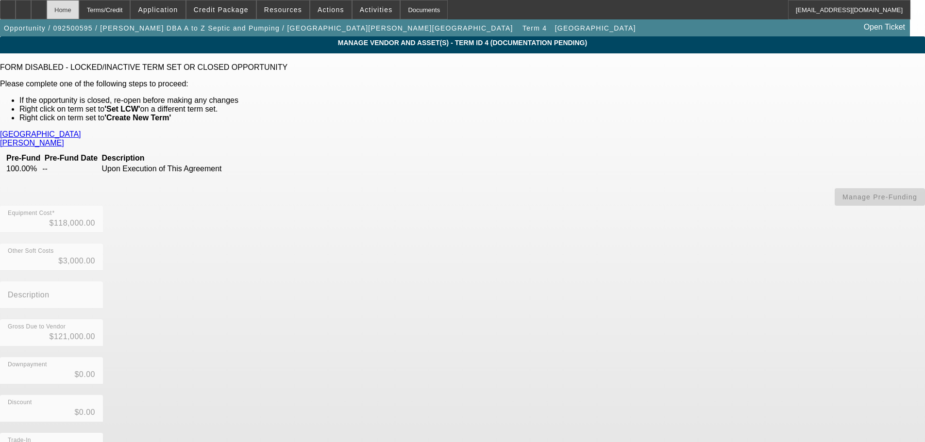
click at [79, 14] on div "Home" at bounding box center [63, 9] width 33 height 19
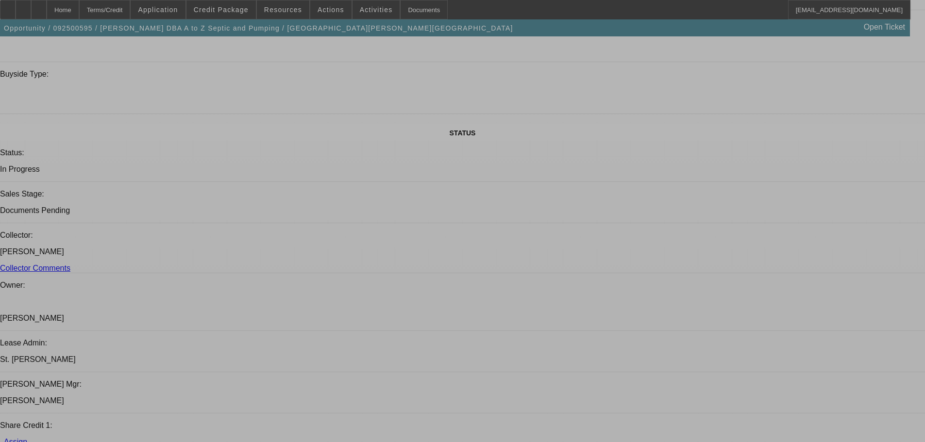
select select "0"
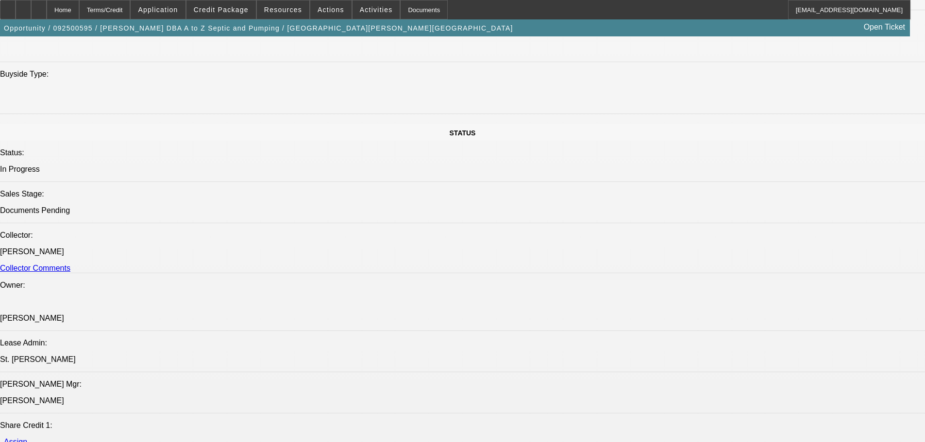
select select "0"
select select "6"
select select "0"
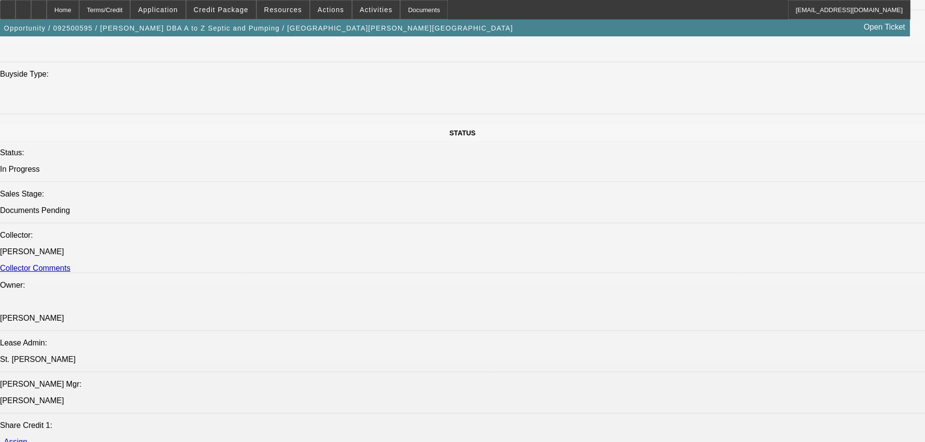
select select "0"
select select "6"
select select "0"
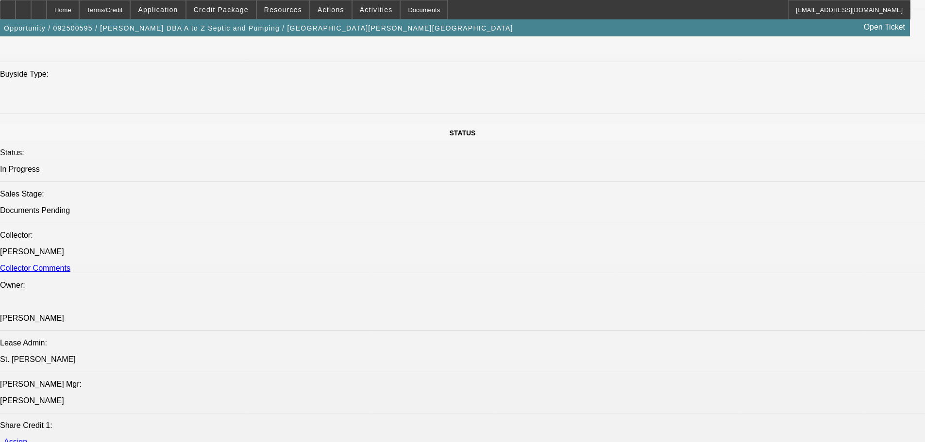
select select "6"
select select "0"
select select "6"
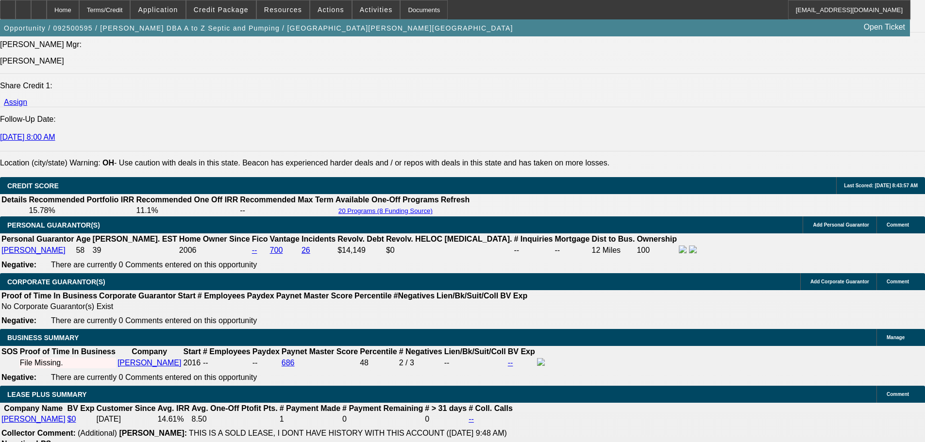
scroll to position [1405, 0]
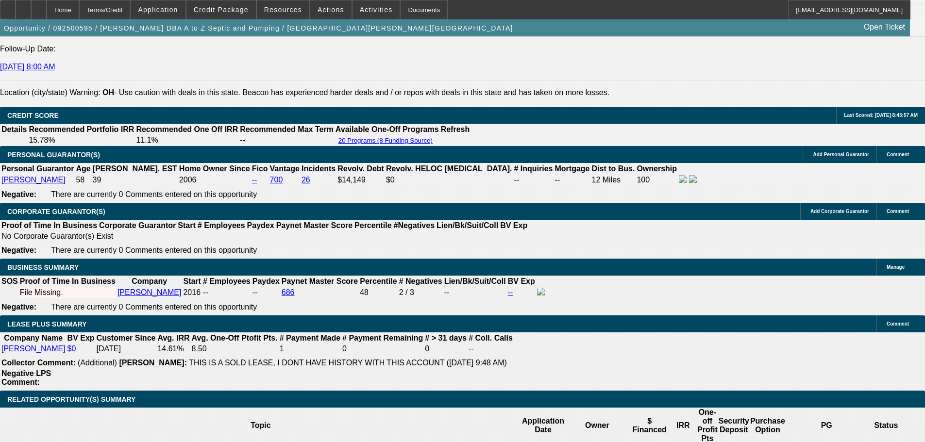
drag, startPoint x: 704, startPoint y: 181, endPoint x: 648, endPoint y: 182, distance: 55.8
drag, startPoint x: 648, startPoint y: 182, endPoint x: 710, endPoint y: 184, distance: 62.7
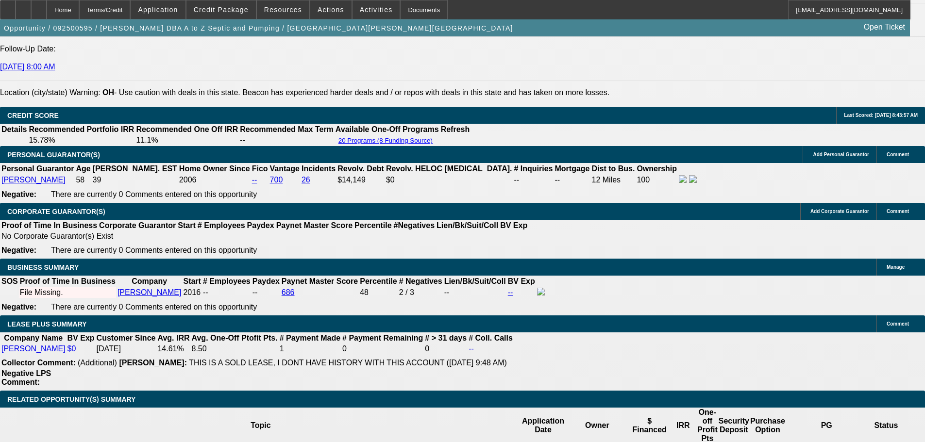
drag, startPoint x: 706, startPoint y: 181, endPoint x: 650, endPoint y: 183, distance: 56.4
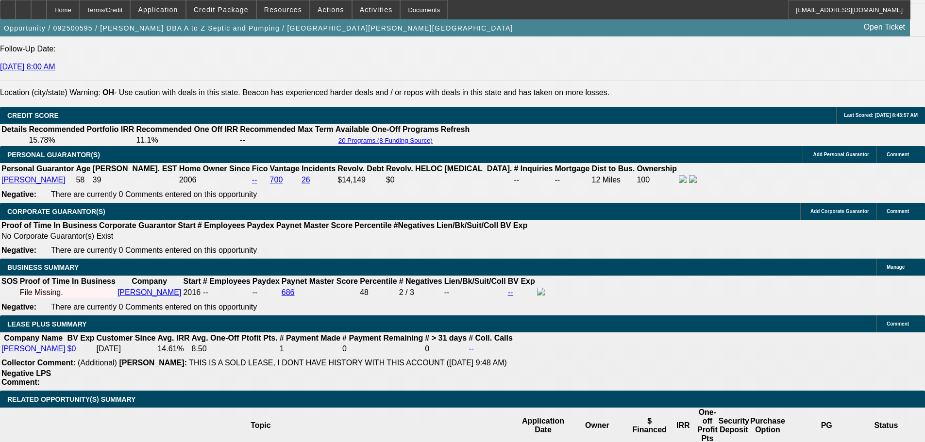
drag, startPoint x: 648, startPoint y: 177, endPoint x: 712, endPoint y: 180, distance: 63.7
drag, startPoint x: 705, startPoint y: 179, endPoint x: 654, endPoint y: 180, distance: 51.5
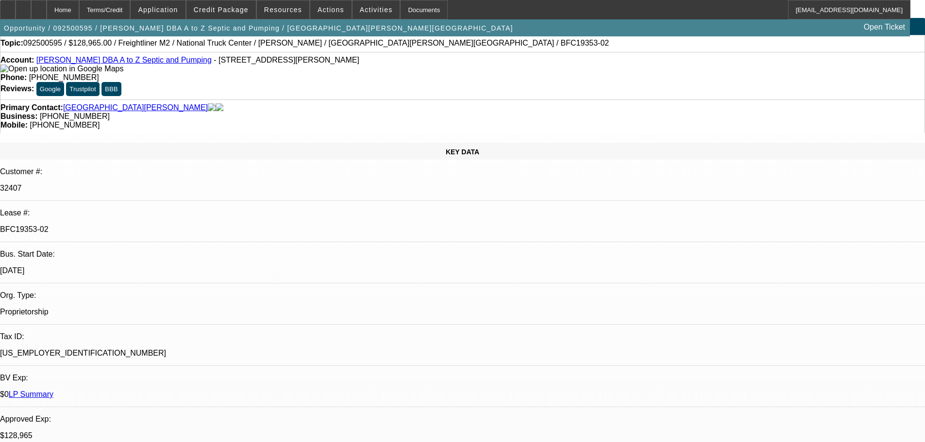
scroll to position [0, 0]
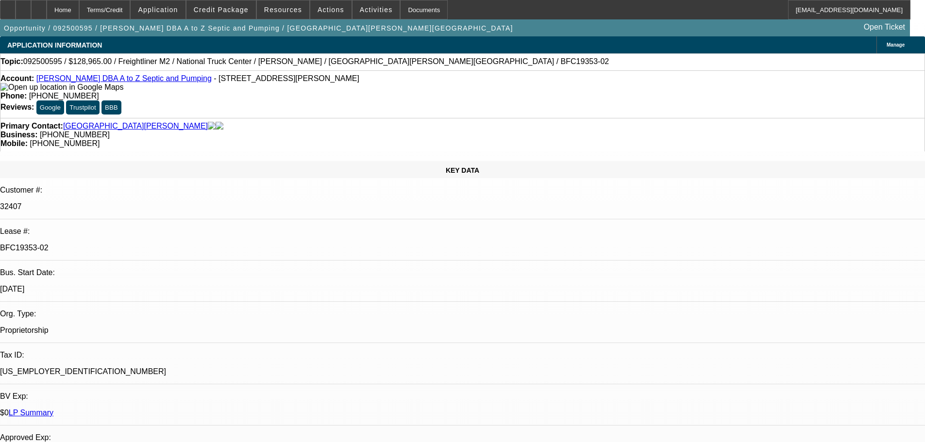
drag, startPoint x: 450, startPoint y: 69, endPoint x: 447, endPoint y: 7, distance: 62.2
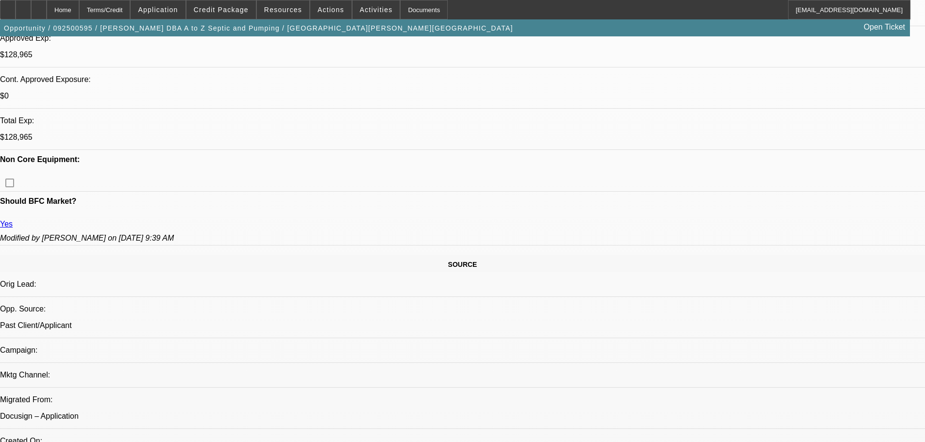
scroll to position [534, 0]
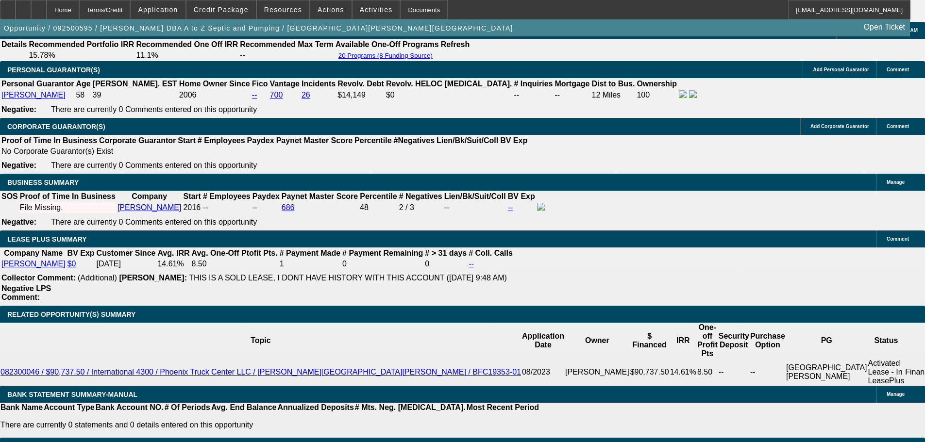
drag, startPoint x: 481, startPoint y: 242, endPoint x: 503, endPoint y: 370, distance: 129.5
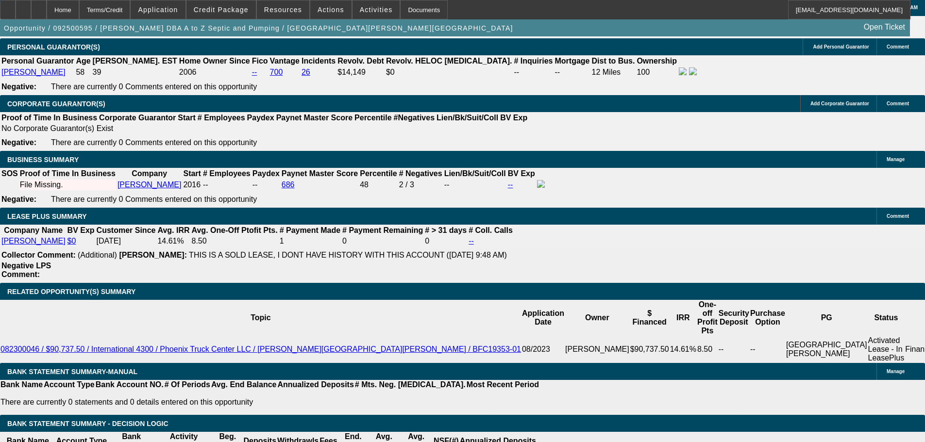
scroll to position [1351, 0]
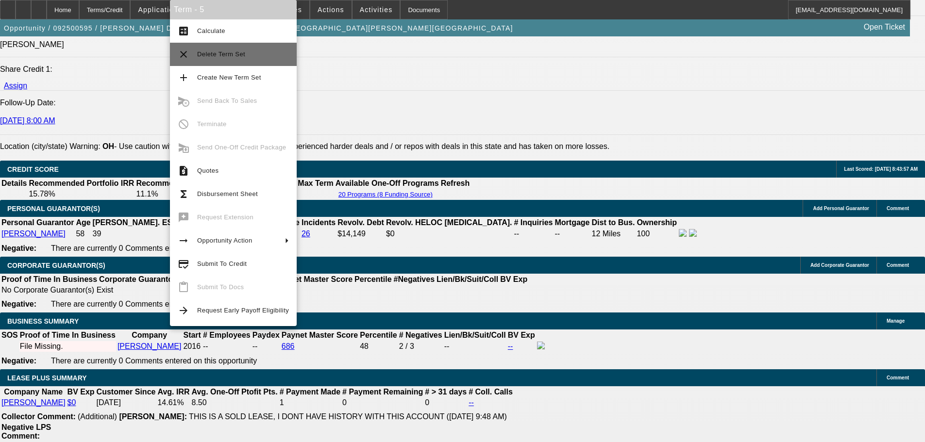
click at [238, 50] on span "Delete Term Set" at bounding box center [221, 53] width 48 height 7
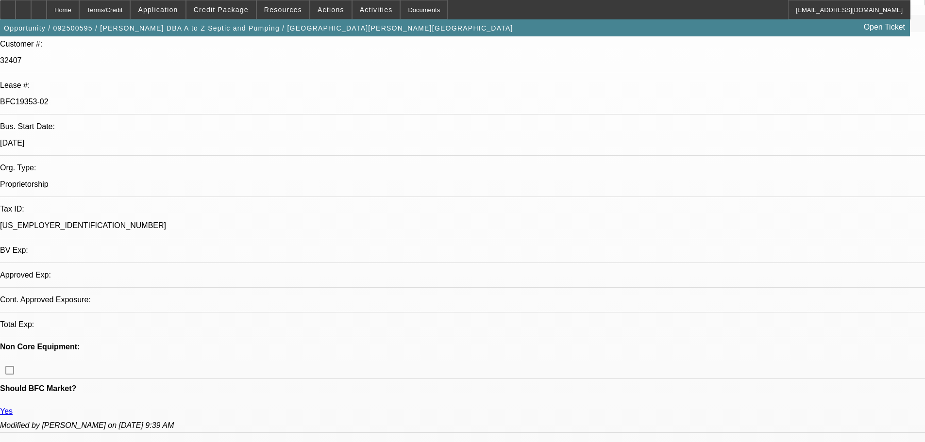
select select "0"
select select "6"
select select "0"
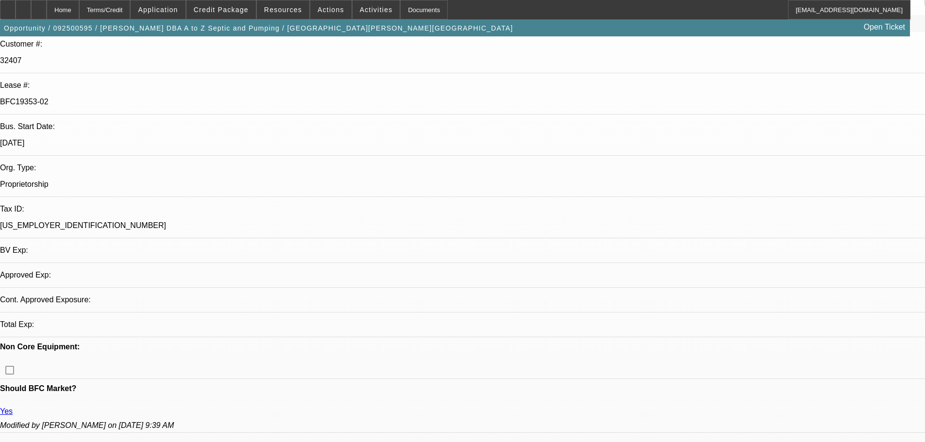
select select "0"
select select "6"
select select "0"
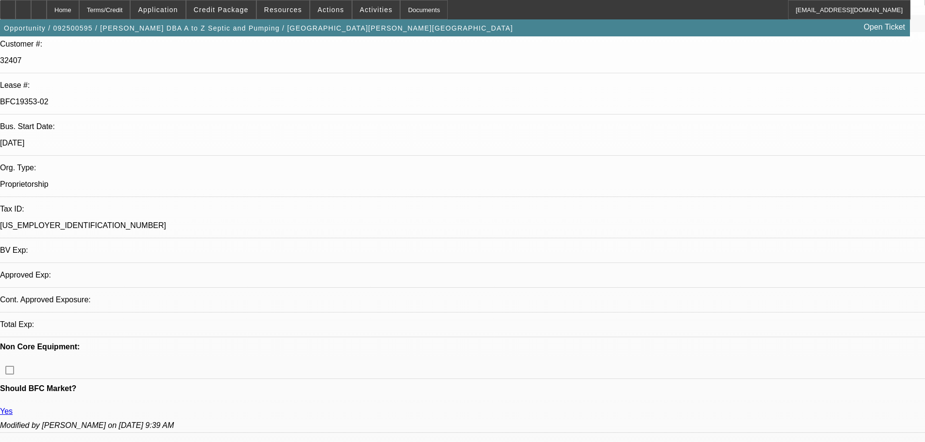
select select "0"
select select "6"
select select "0"
select select "2"
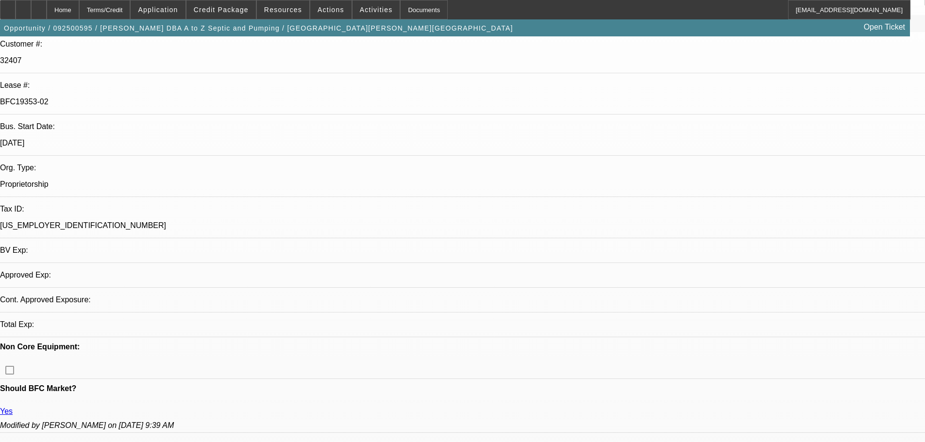
select select "0"
select select "6"
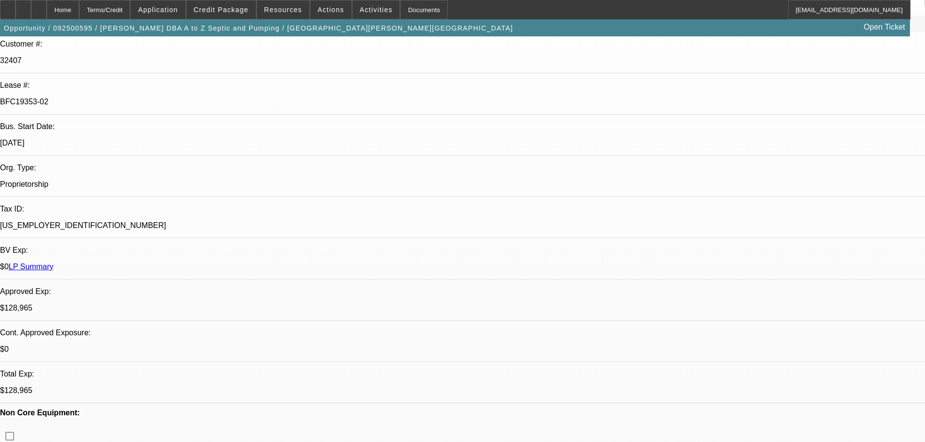
drag, startPoint x: 360, startPoint y: 168, endPoint x: 349, endPoint y: 297, distance: 129.2
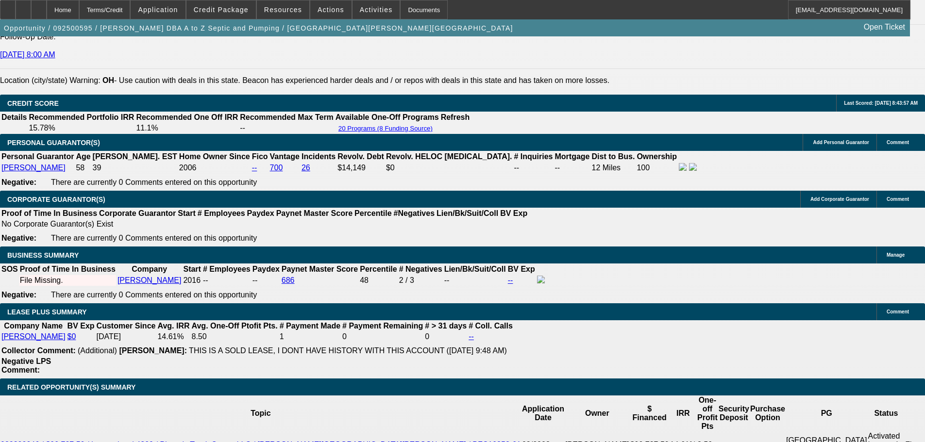
drag, startPoint x: 421, startPoint y: 163, endPoint x: 400, endPoint y: 117, distance: 50.4
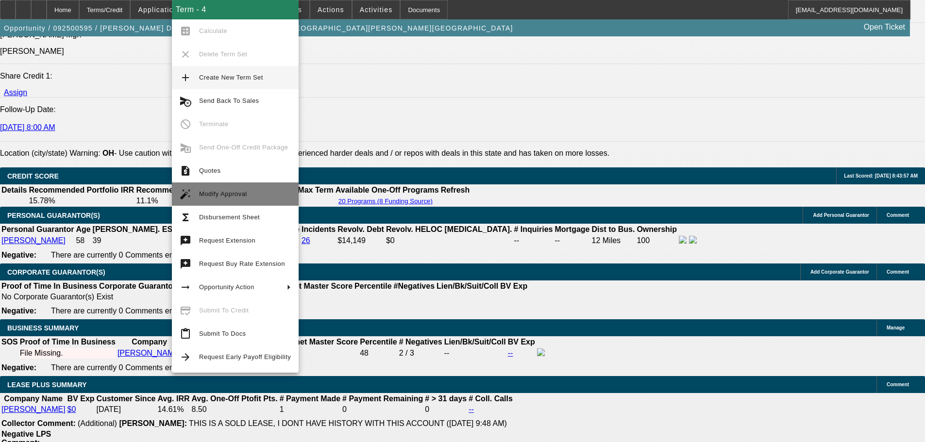
click at [252, 188] on span "Modify Approval" at bounding box center [245, 194] width 92 height 12
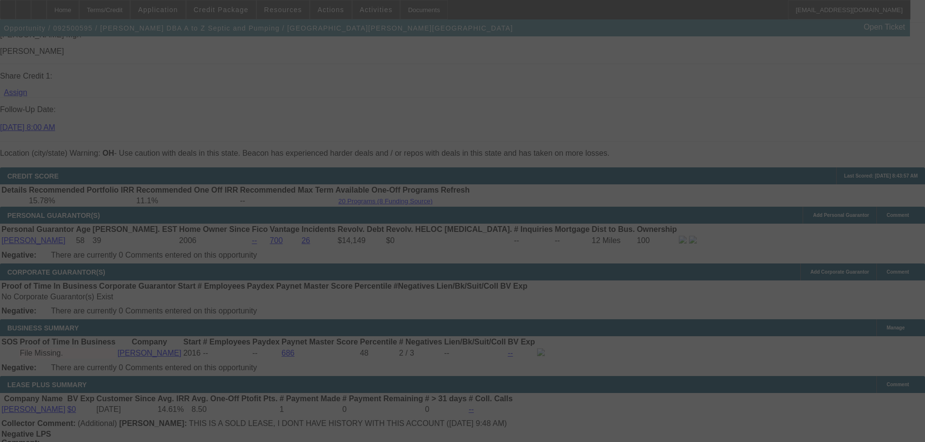
scroll to position [1414, 0]
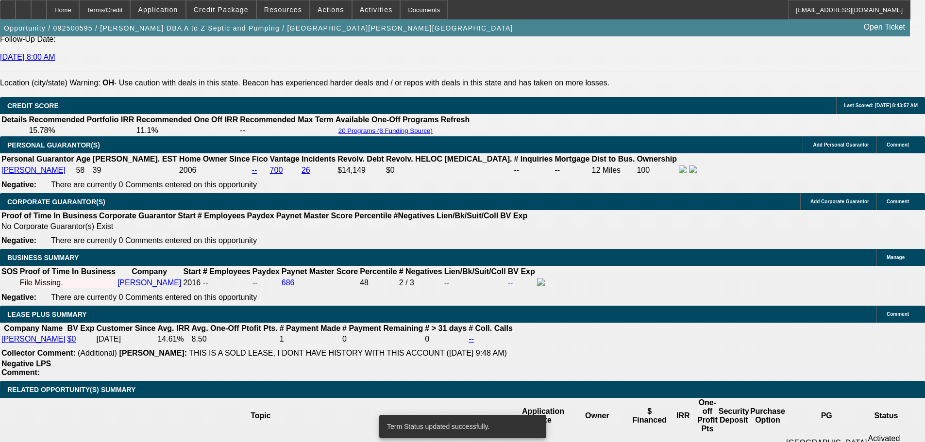
select select "0"
select select "6"
select select "0"
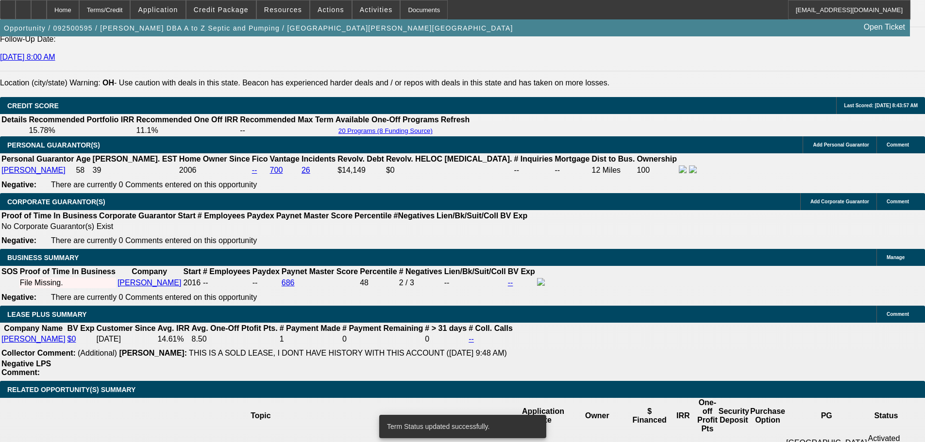
select select "0"
select select "6"
select select "0"
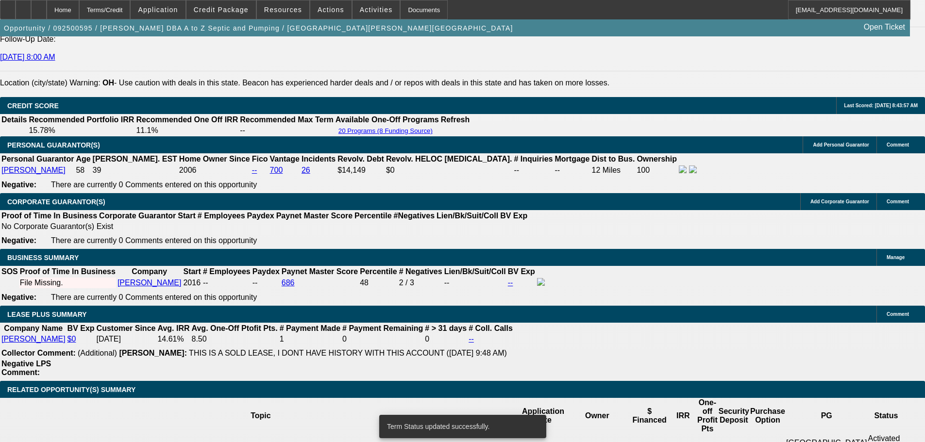
select select "0"
select select "6"
select select "0"
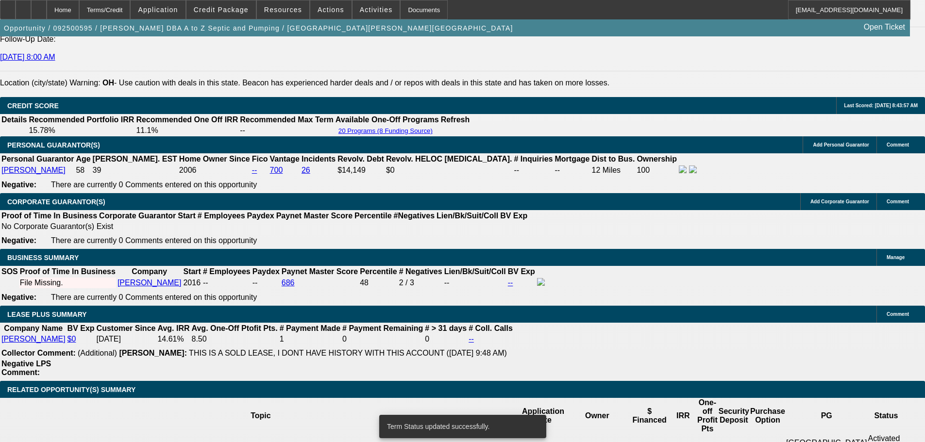
select select "6"
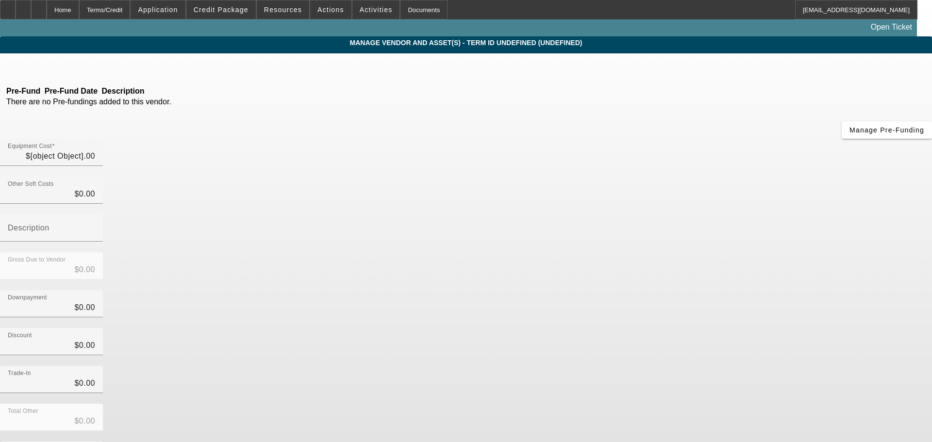
type input "$118,000.00"
type input "$3,000.00"
type input "$121,000.00"
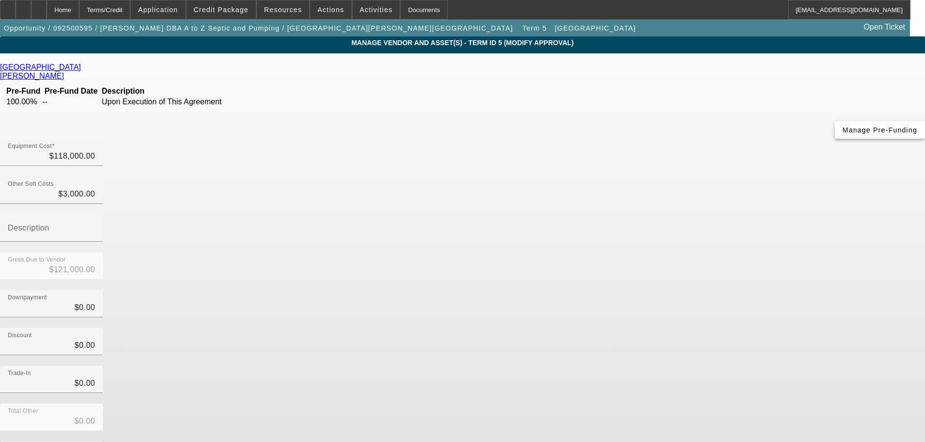
click at [842, 134] on span "Manage Pre-Funding" at bounding box center [879, 130] width 75 height 8
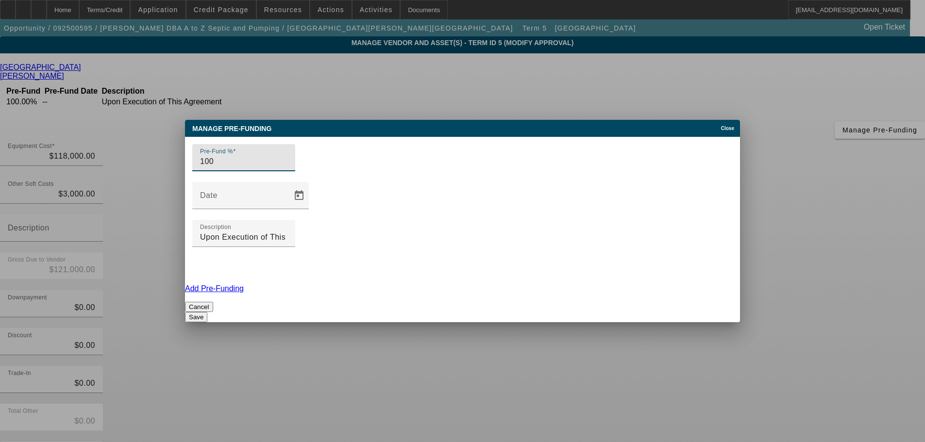
click at [254, 168] on input "100" at bounding box center [243, 162] width 87 height 12
type input "50"
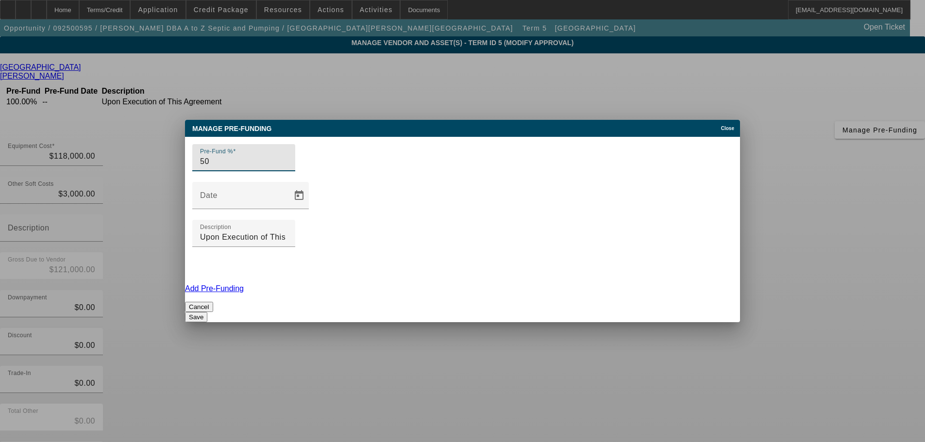
type input "5"
type input "50"
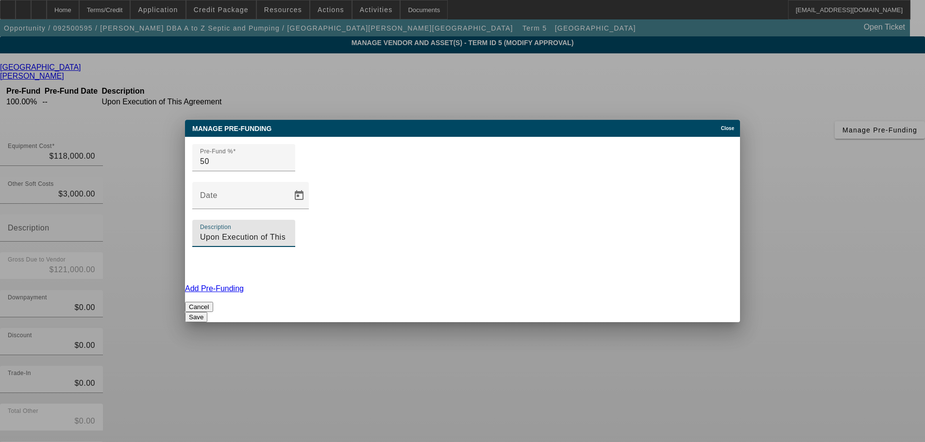
click at [287, 232] on input "Upon Execution of This Agreement" at bounding box center [243, 238] width 87 height 12
type input "50% pre-completion, 50% post"
click at [207, 312] on button "Save" at bounding box center [196, 317] width 22 height 10
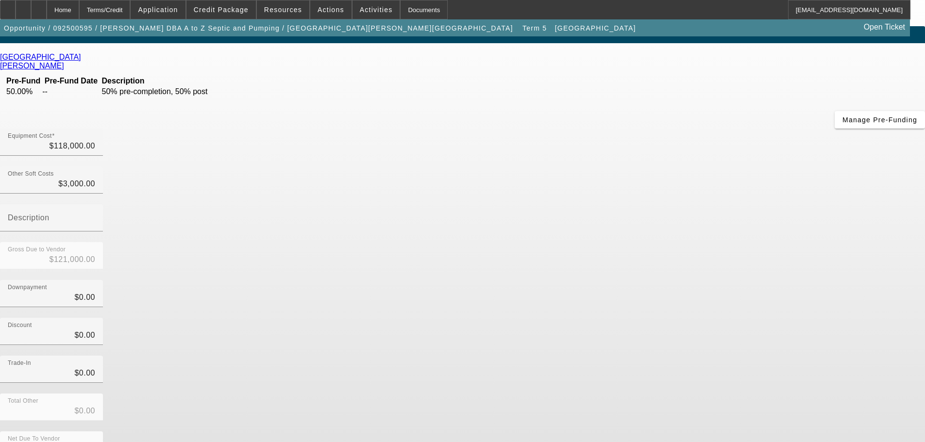
scroll to position [13, 0]
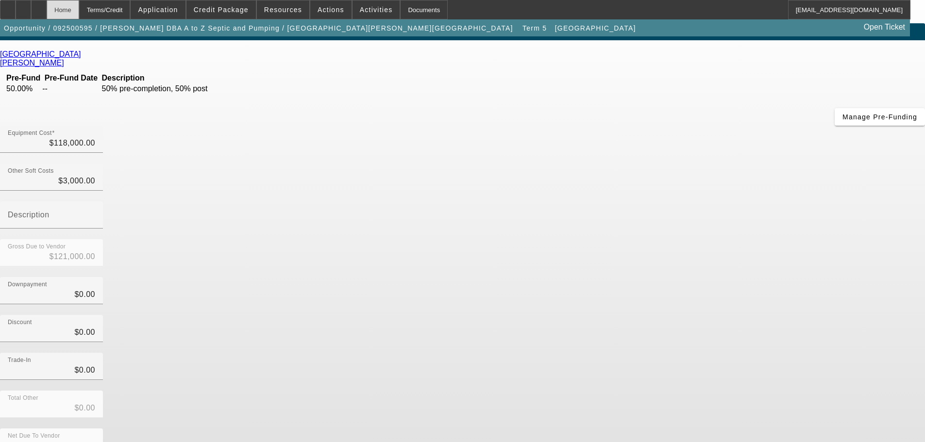
click at [79, 10] on div "Home" at bounding box center [63, 9] width 33 height 19
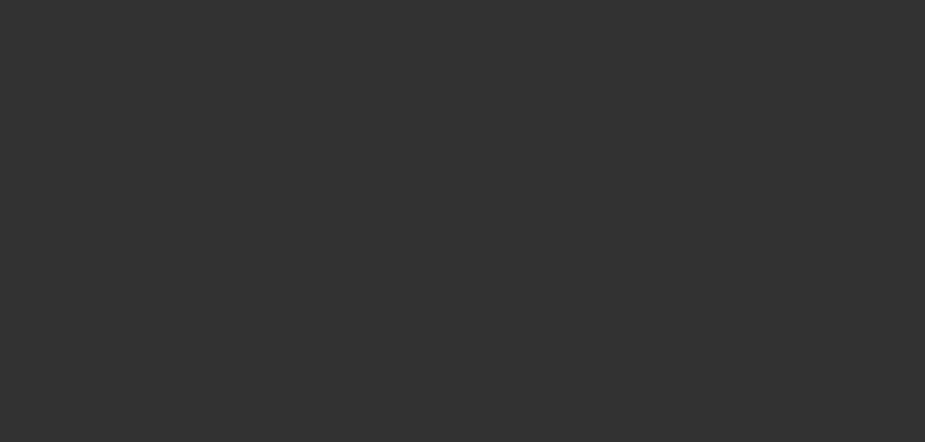
scroll to position [312, 0]
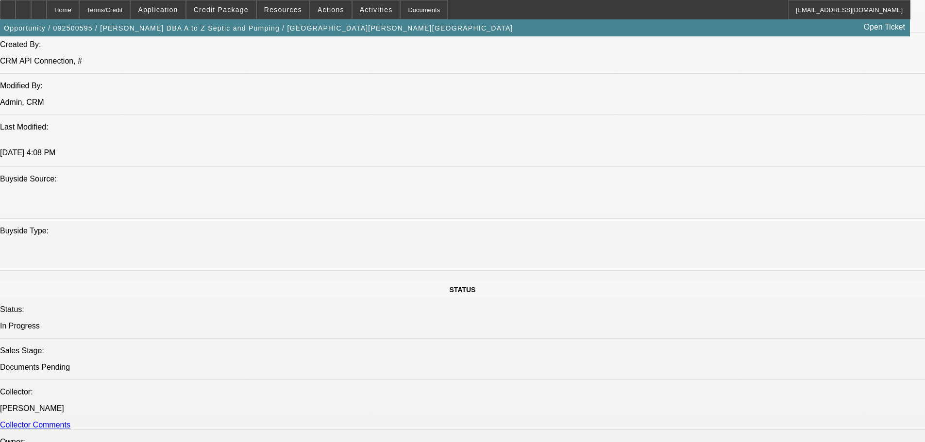
select select "0"
select select "6"
select select "0"
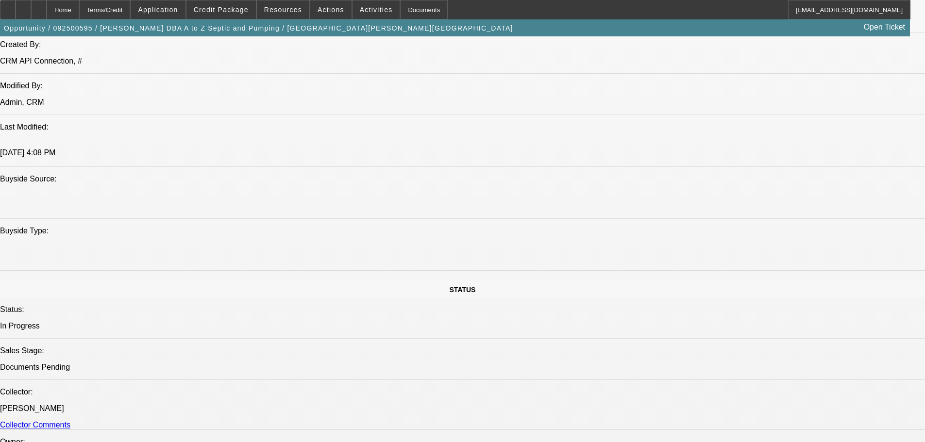
select select "0"
select select "6"
select select "0"
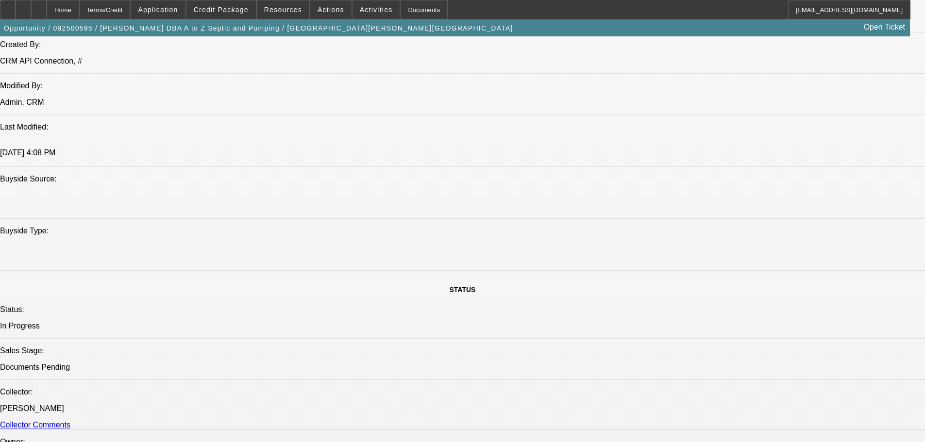
select select "0"
select select "6"
select select "0"
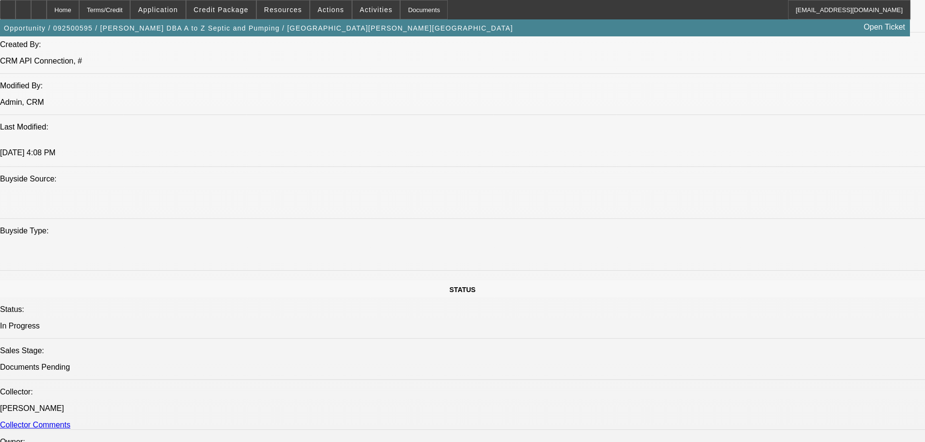
select select "6"
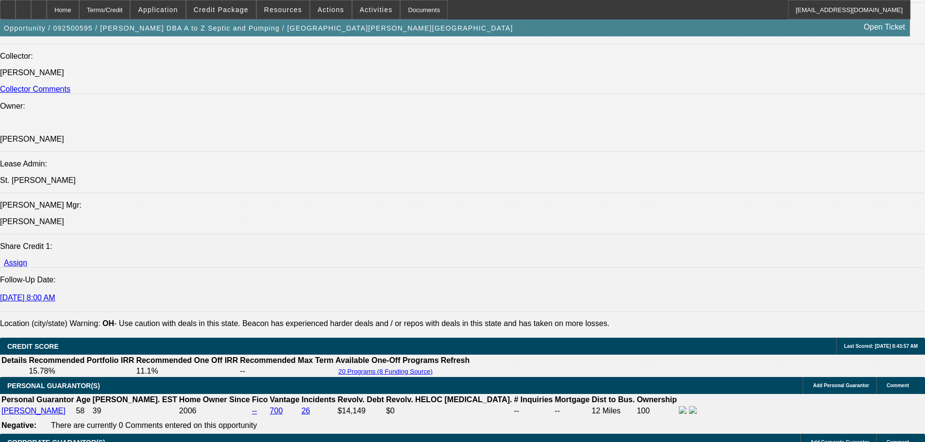
scroll to position [1319, 0]
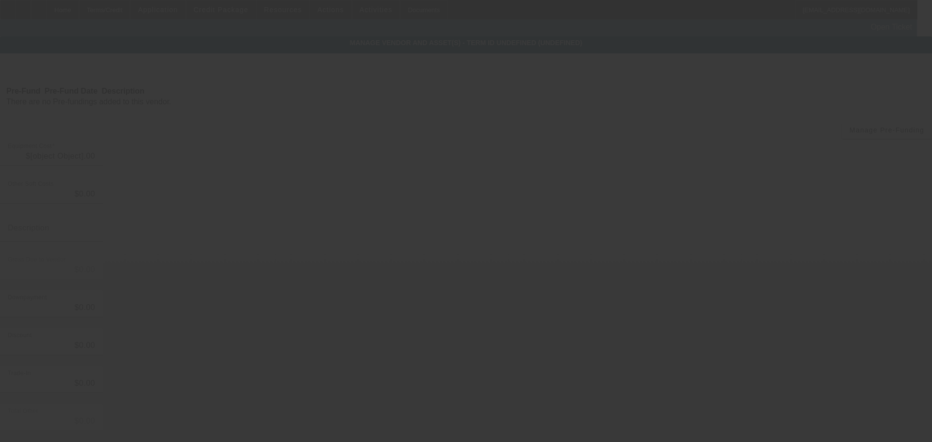
type input "$118,000.00"
type input "$3,000.00"
type input "$121,000.00"
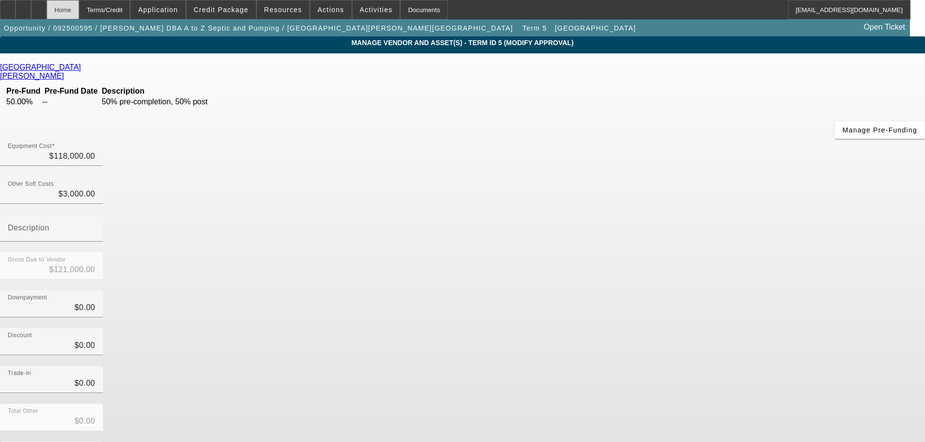
click at [79, 7] on div "Home" at bounding box center [63, 9] width 33 height 19
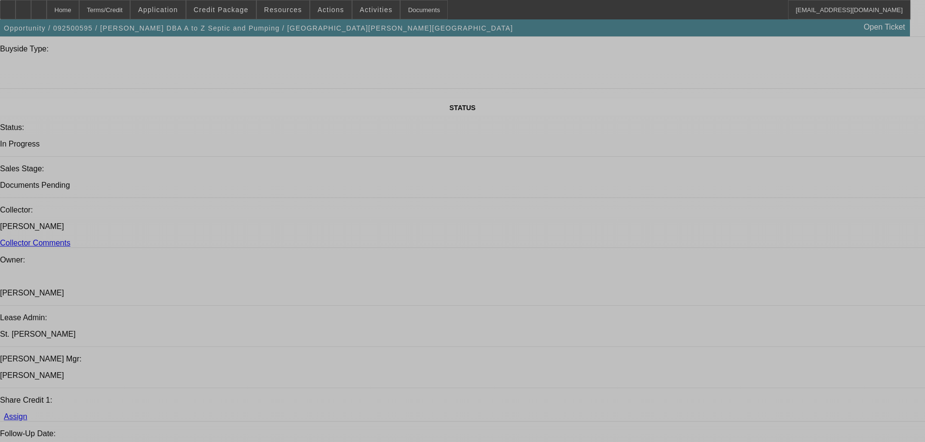
select select "0"
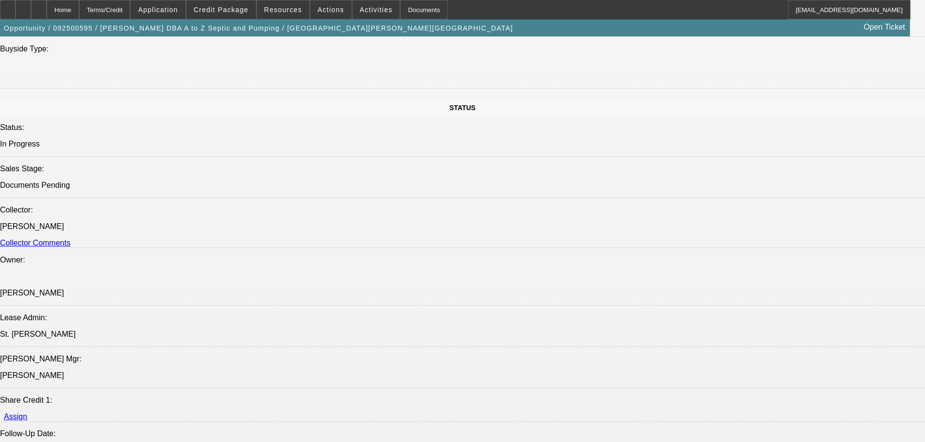
select select "0"
select select "6"
select select "0"
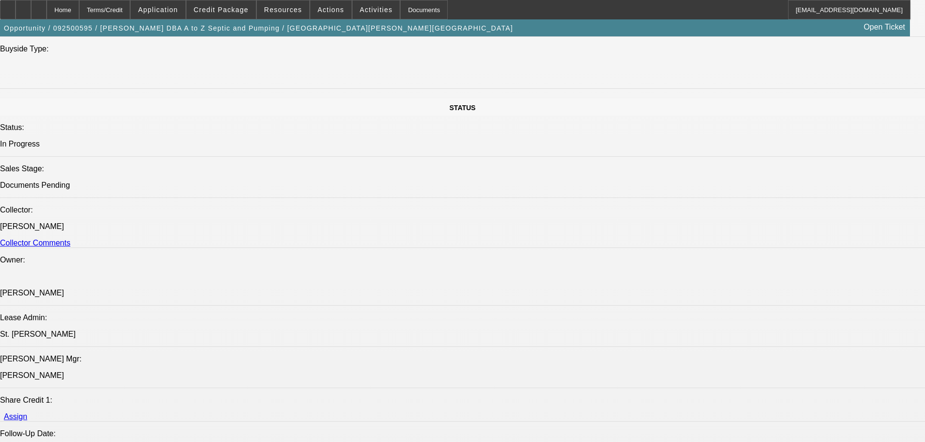
select select "6"
select select "0"
select select "6"
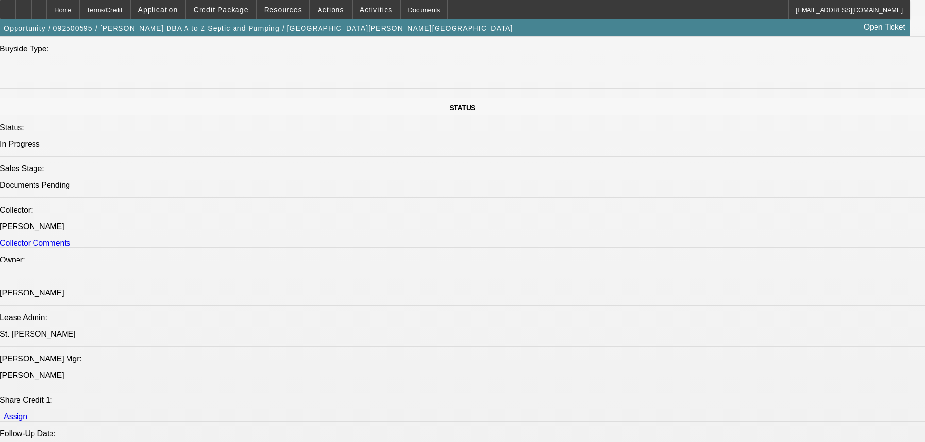
select select "0"
select select "6"
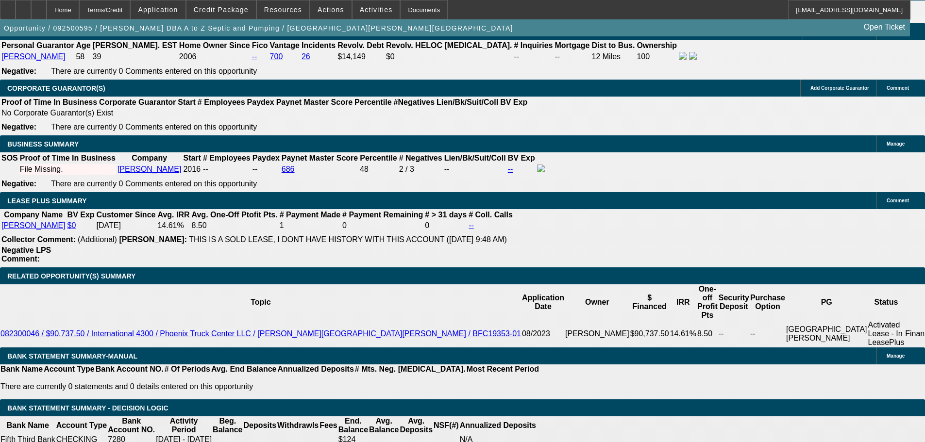
scroll to position [1430, 0]
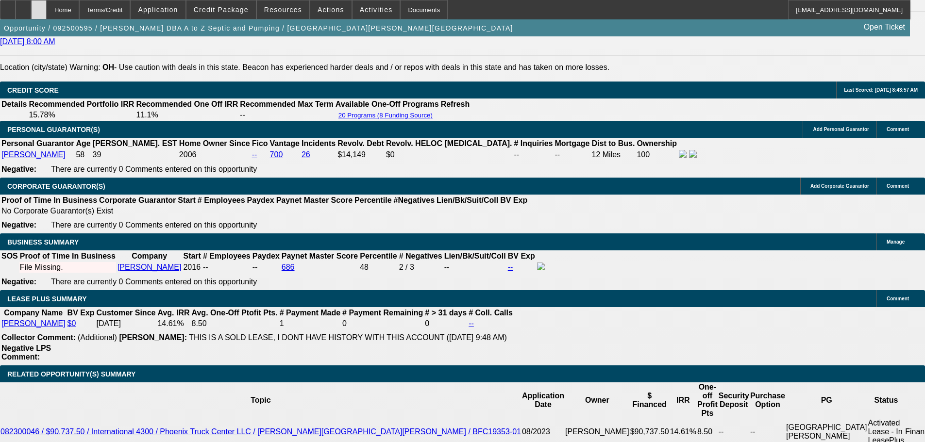
click at [47, 9] on div at bounding box center [39, 9] width 16 height 19
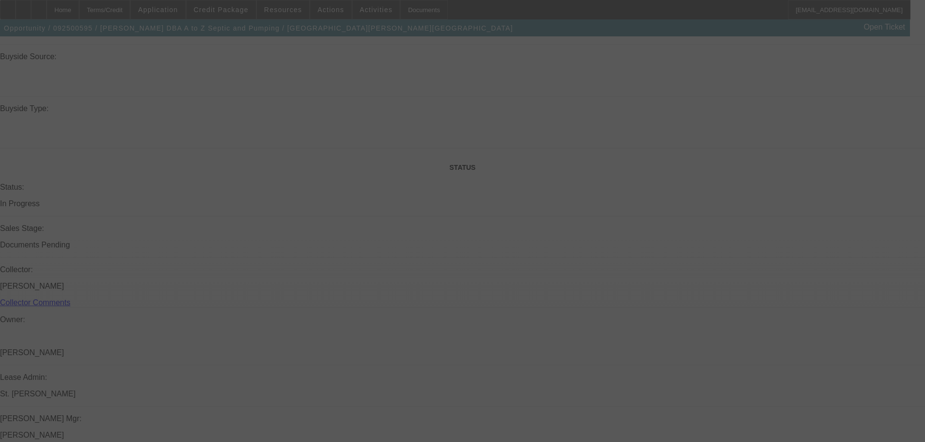
scroll to position [1154, 0]
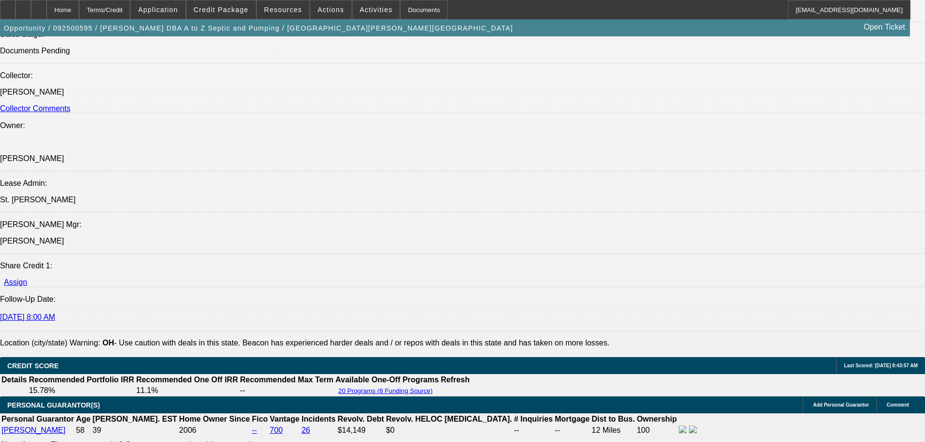
select select "0"
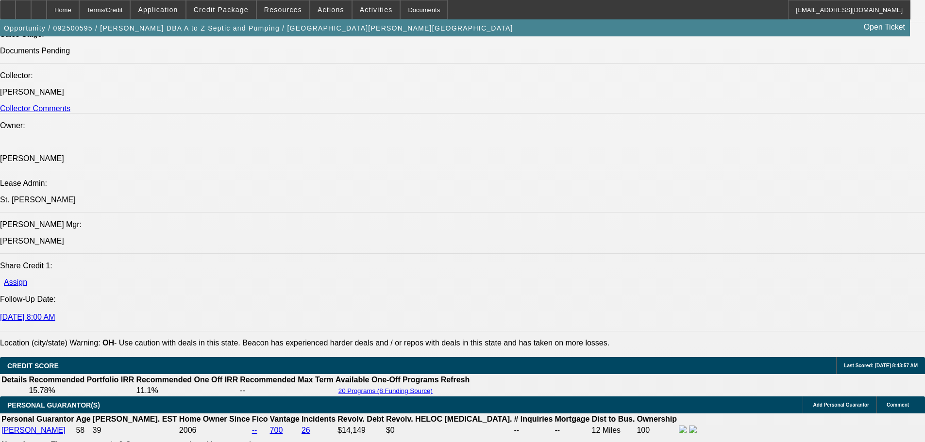
select select "0"
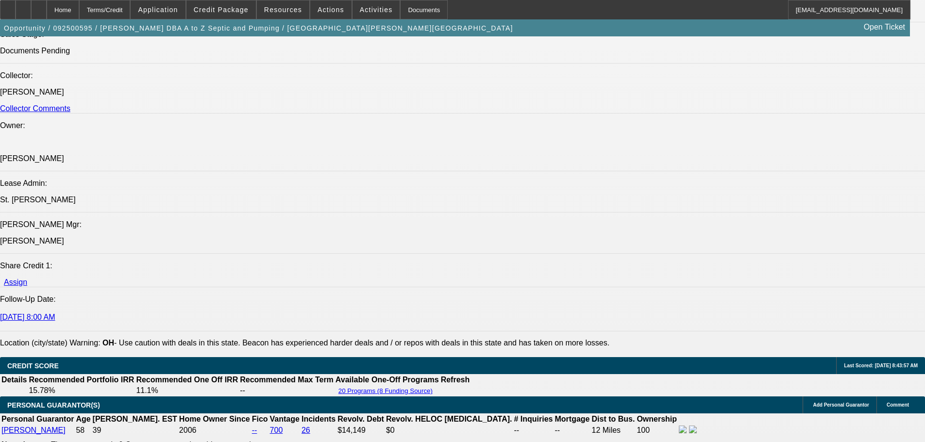
select select "0"
select select "1"
select select "6"
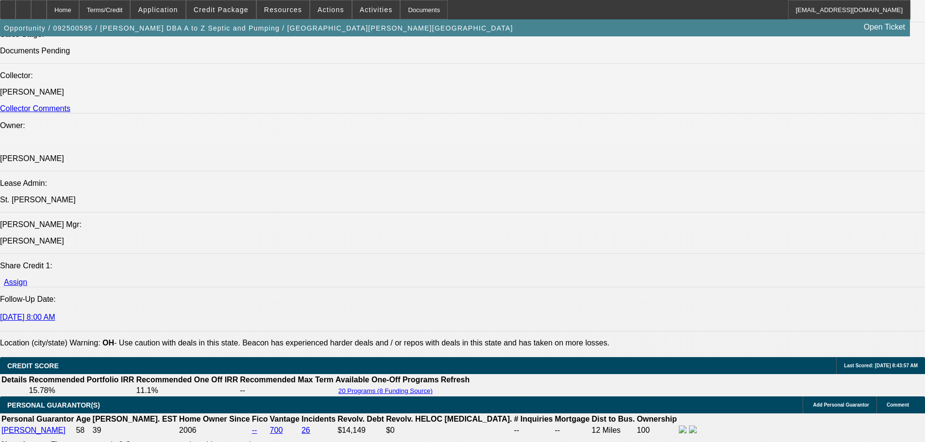
select select "1"
select select "6"
select select "1"
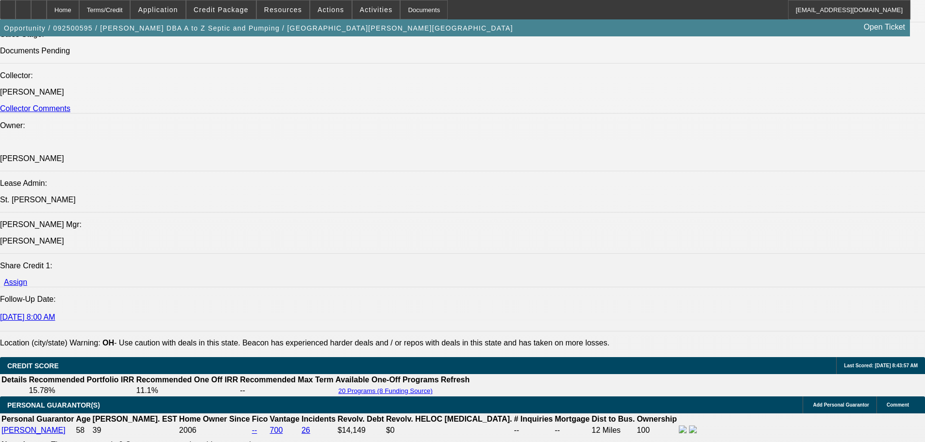
select select "6"
select select "1"
select select "6"
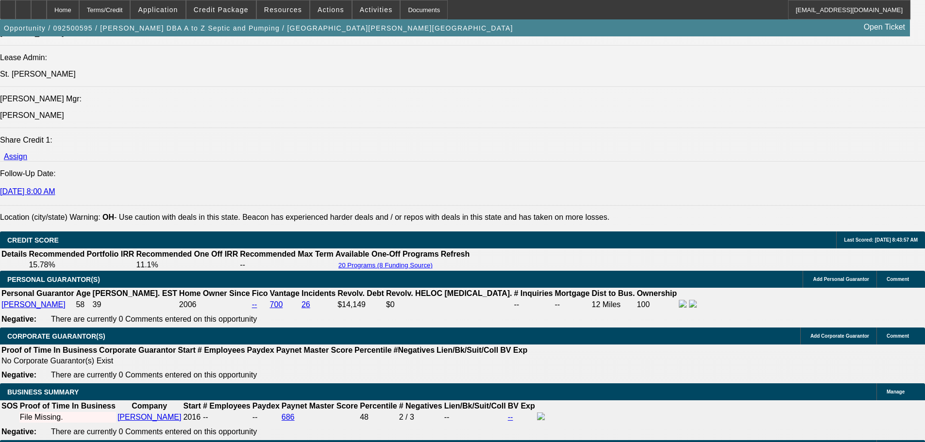
scroll to position [0, 0]
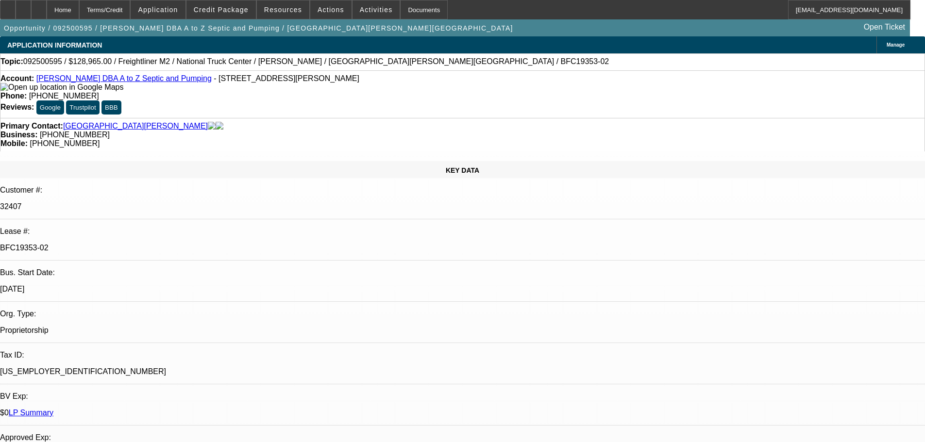
drag, startPoint x: 608, startPoint y: 337, endPoint x: 582, endPoint y: 133, distance: 206.1
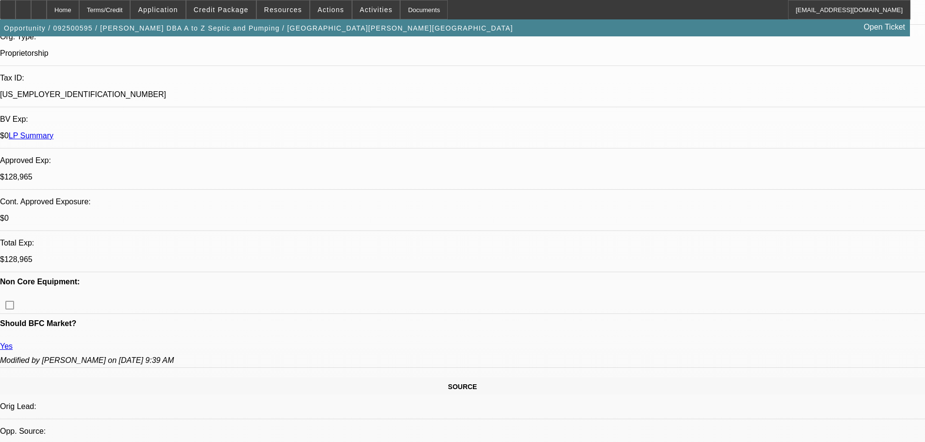
scroll to position [428, 0]
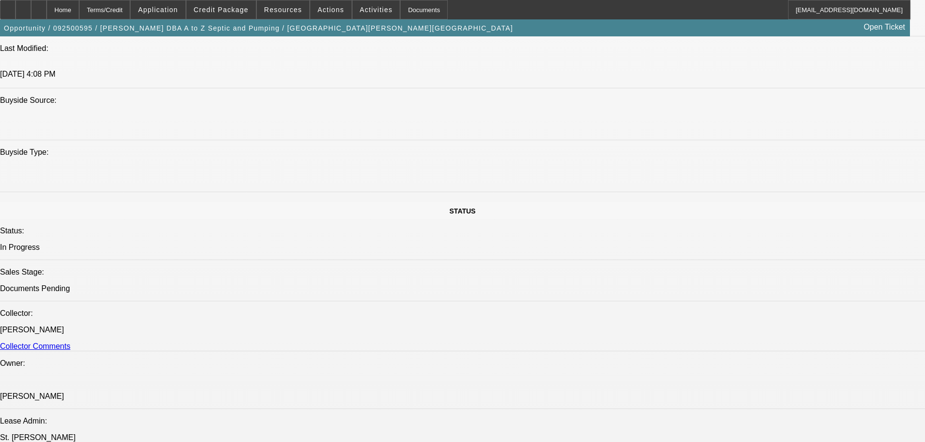
drag, startPoint x: 322, startPoint y: 250, endPoint x: 345, endPoint y: 347, distance: 99.2
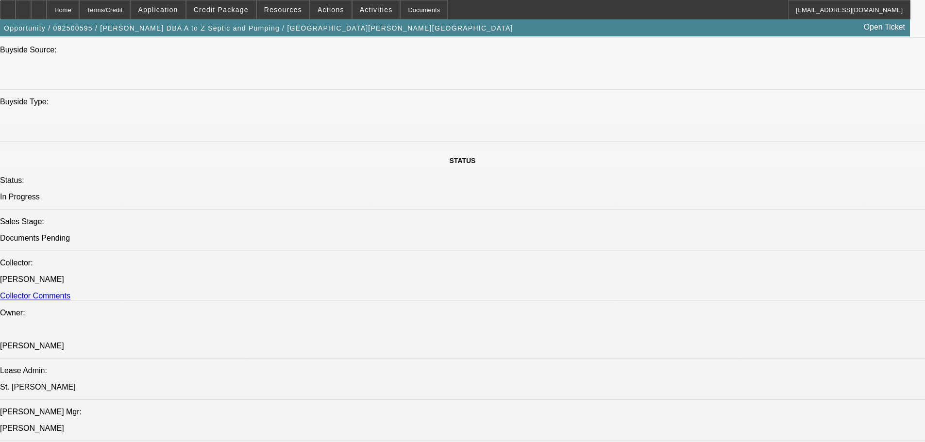
scroll to position [1674, 0]
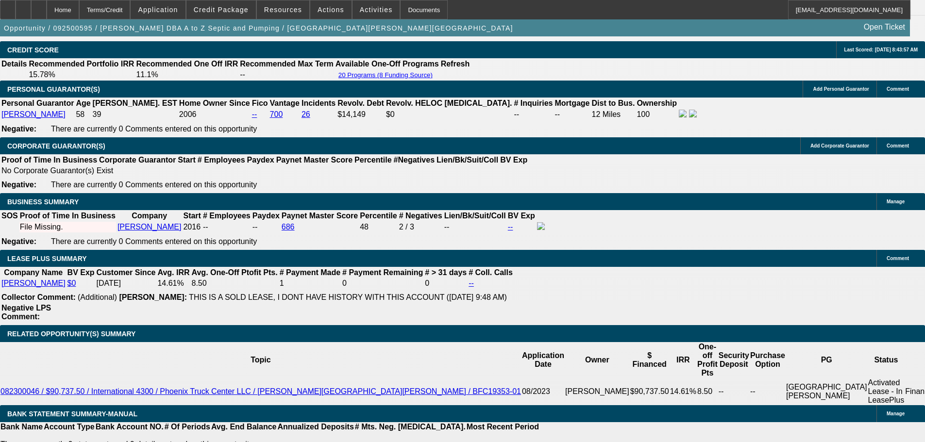
drag, startPoint x: 296, startPoint y: 225, endPoint x: 337, endPoint y: 367, distance: 148.1
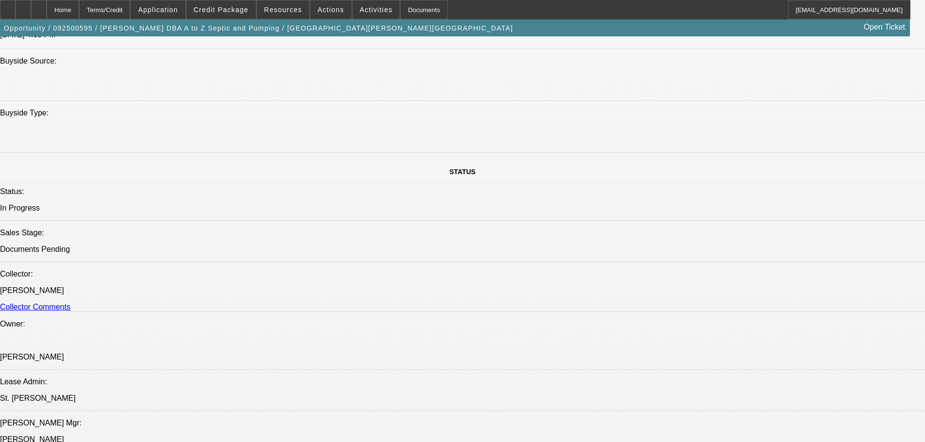
scroll to position [0, 0]
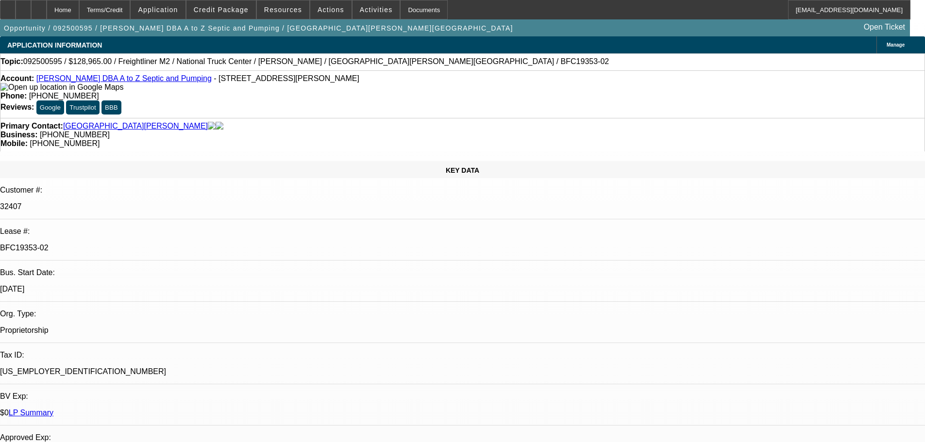
drag, startPoint x: 369, startPoint y: 398, endPoint x: 377, endPoint y: 117, distance: 281.7
